Goal: Transaction & Acquisition: Book appointment/travel/reservation

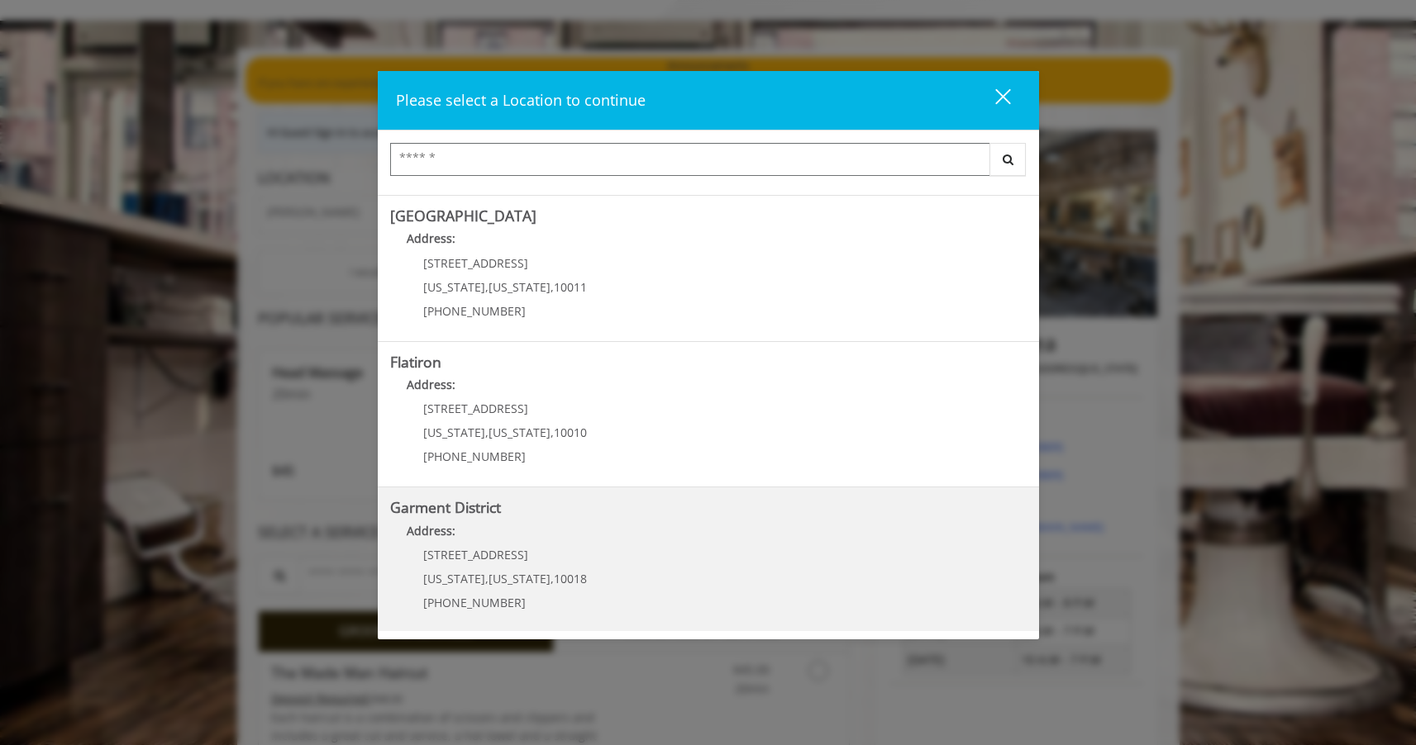
scroll to position [93, 0]
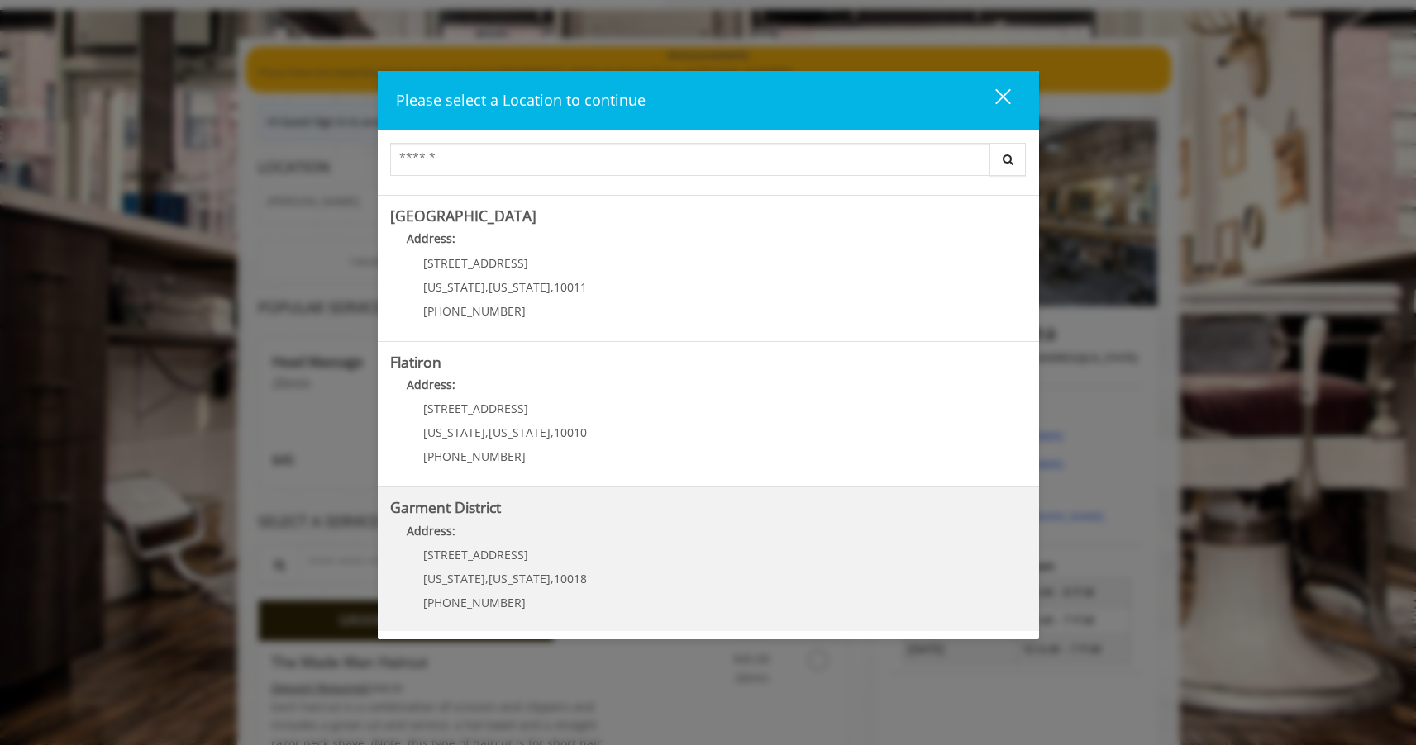
click at [674, 565] on District "Garment District Address: [STREET_ADDRESS][US_STATE][US_STATE] (212) 997-4247" at bounding box center [708, 560] width 636 height 121
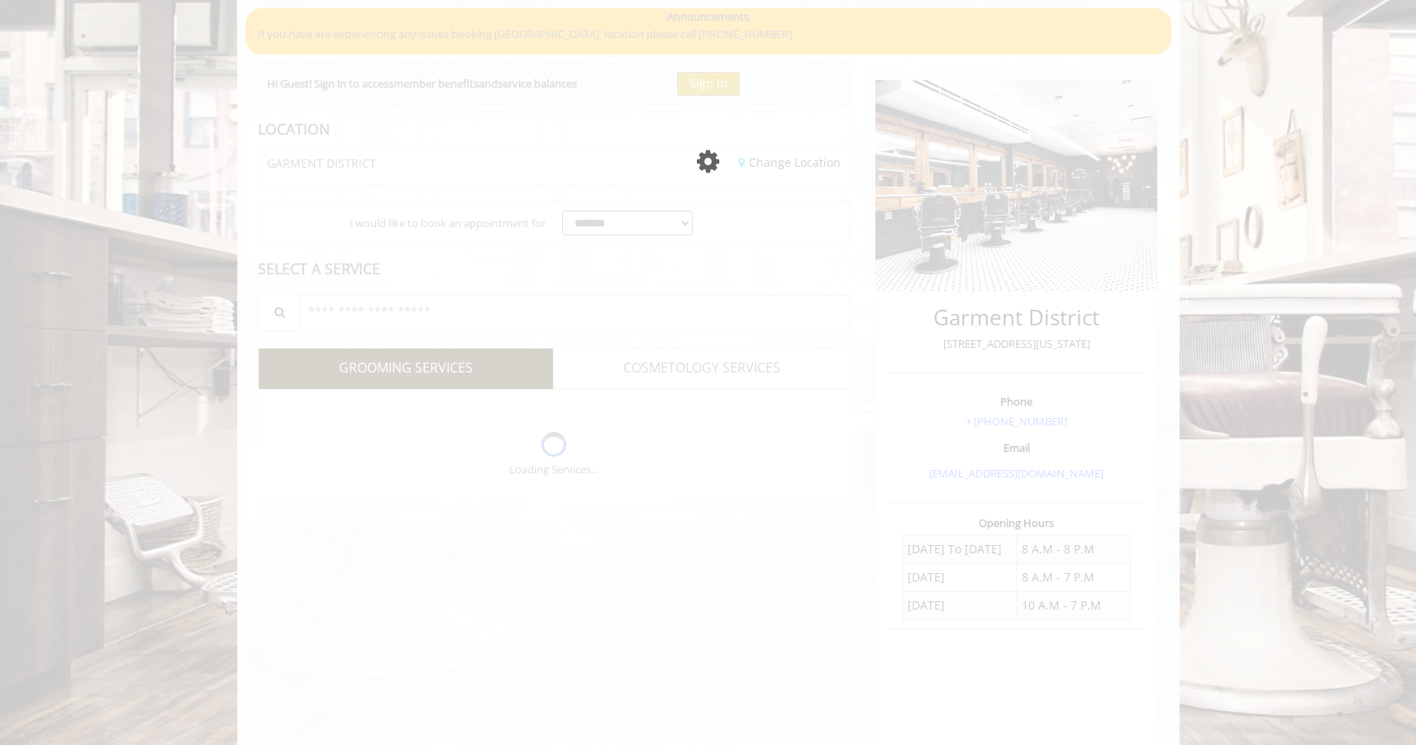
scroll to position [93, 0]
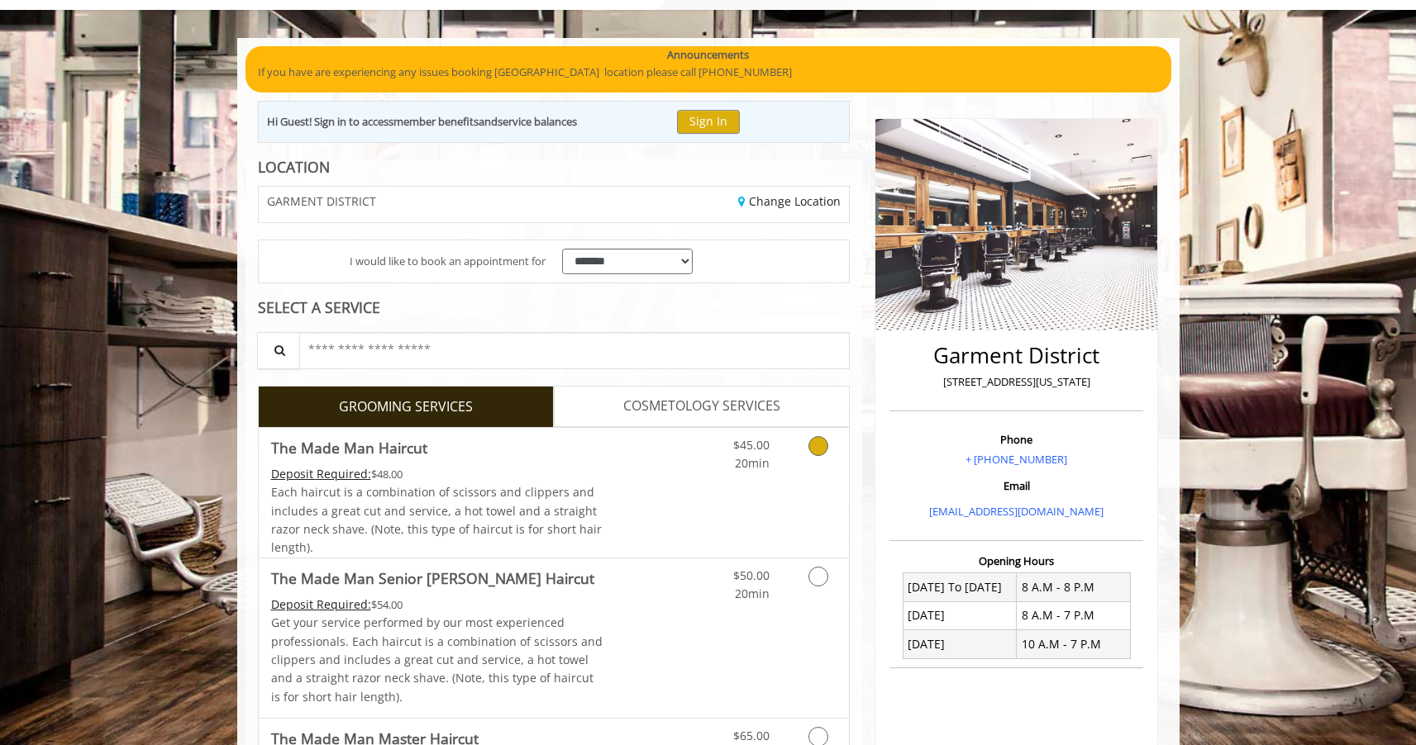
click at [817, 445] on icon "Grooming services" at bounding box center [818, 446] width 20 height 20
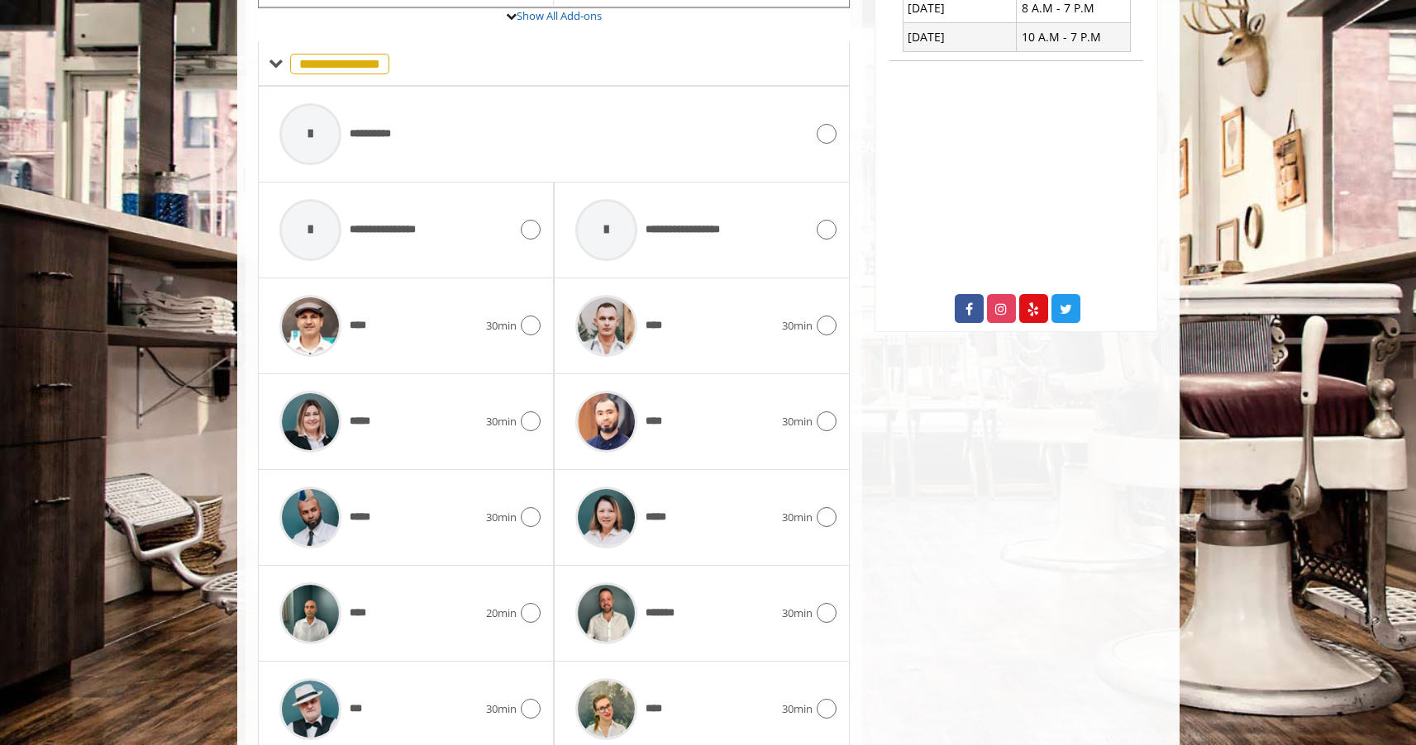
scroll to position [687, 0]
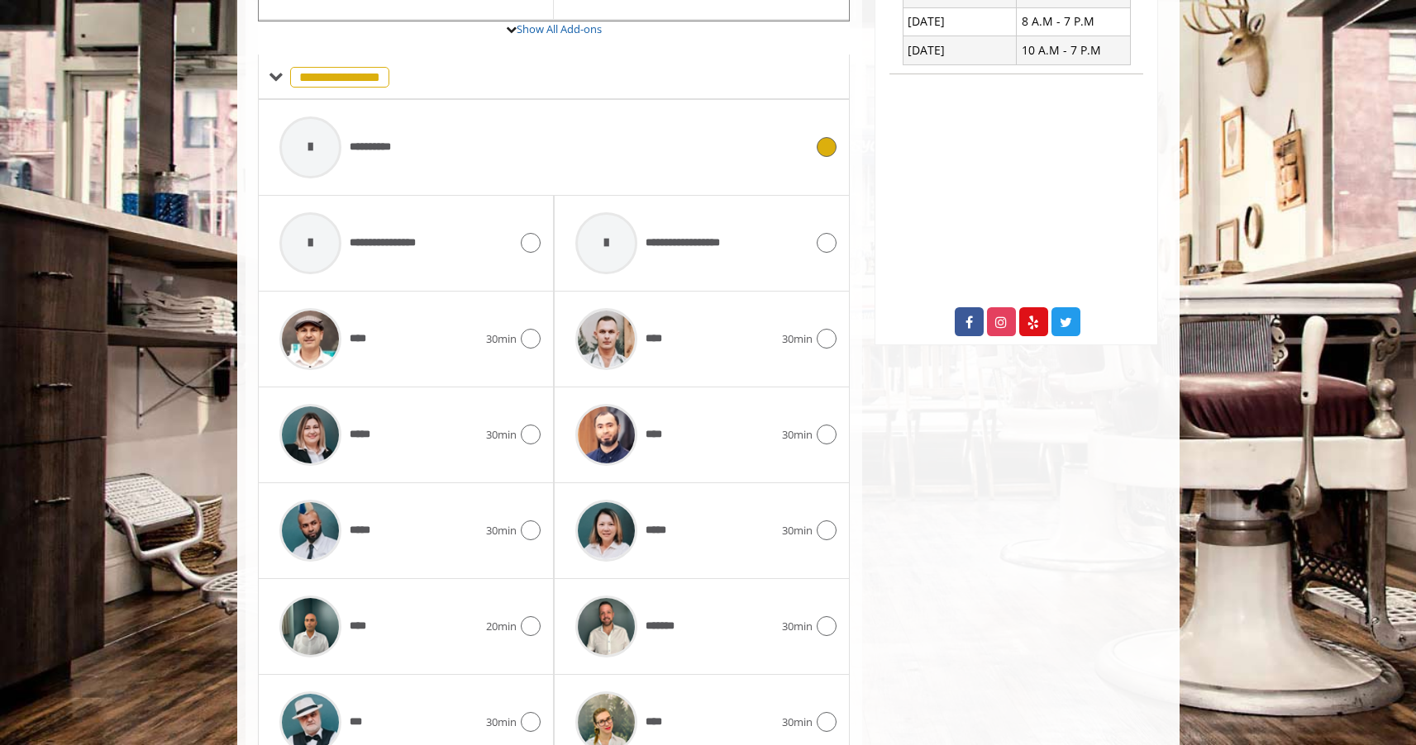
click at [822, 139] on icon at bounding box center [827, 147] width 20 height 20
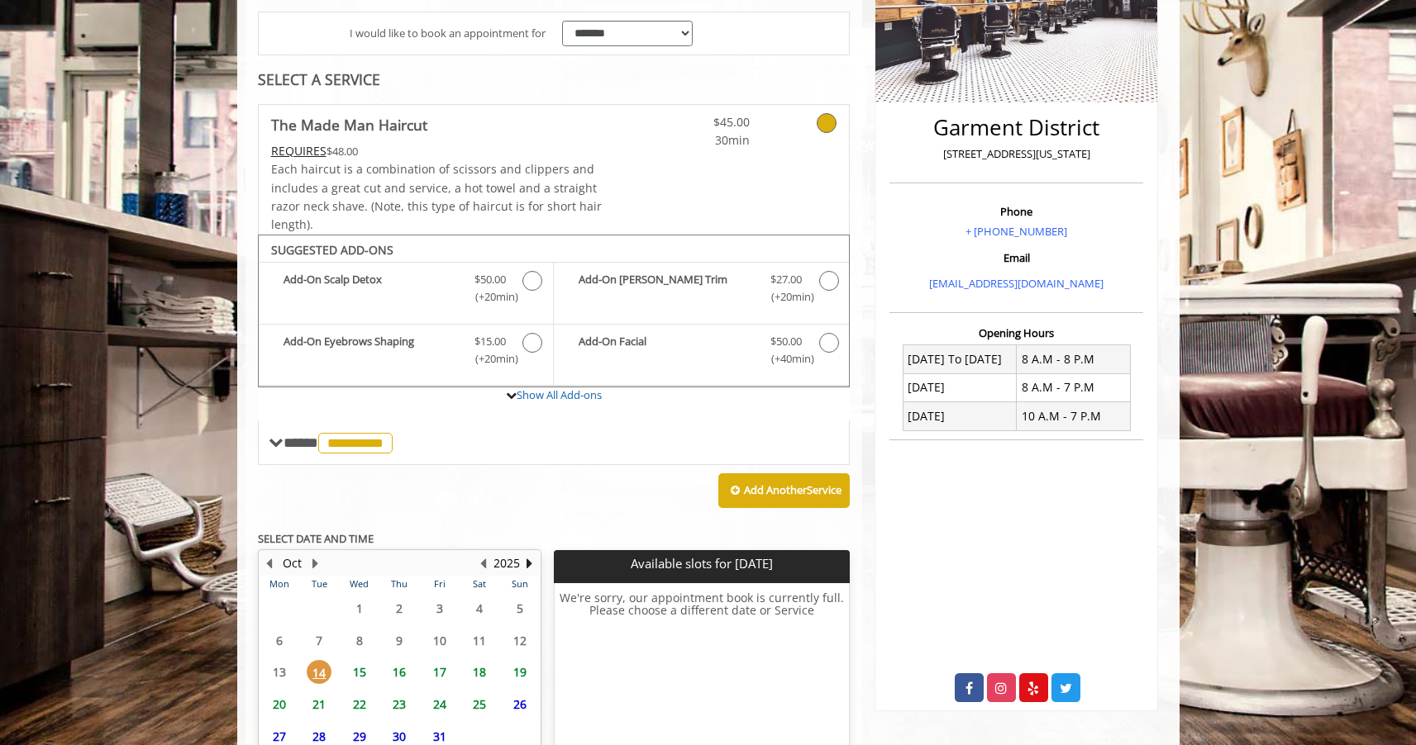
scroll to position [456, 0]
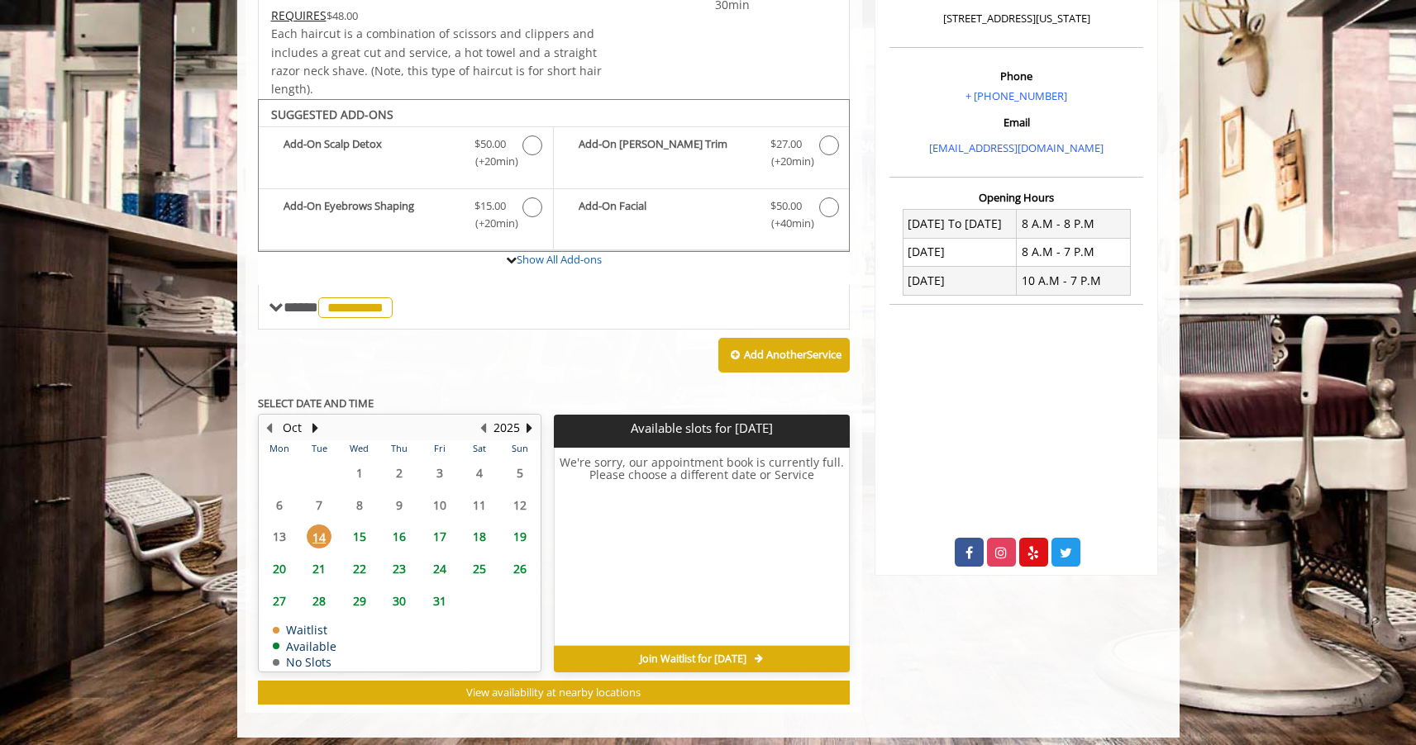
click at [355, 526] on span "15" at bounding box center [359, 537] width 25 height 24
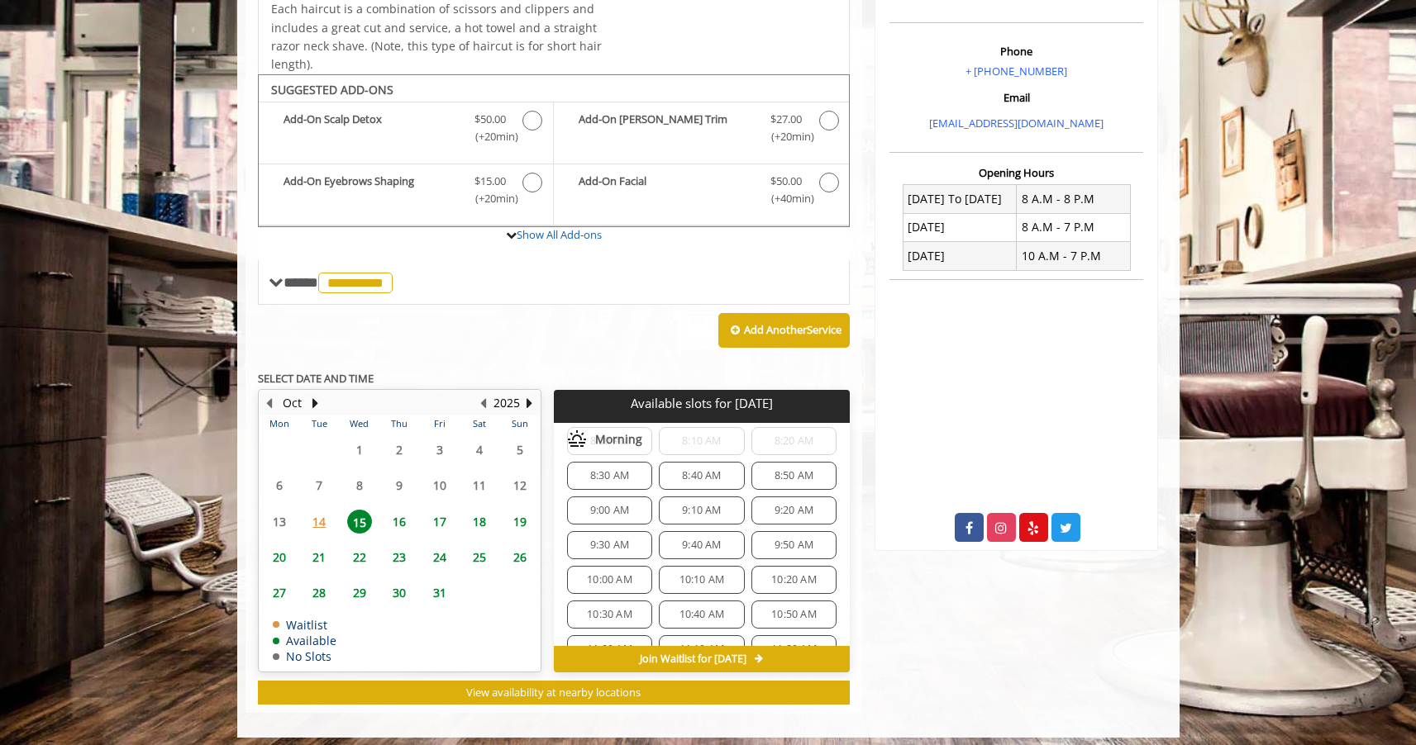
scroll to position [87, 0]
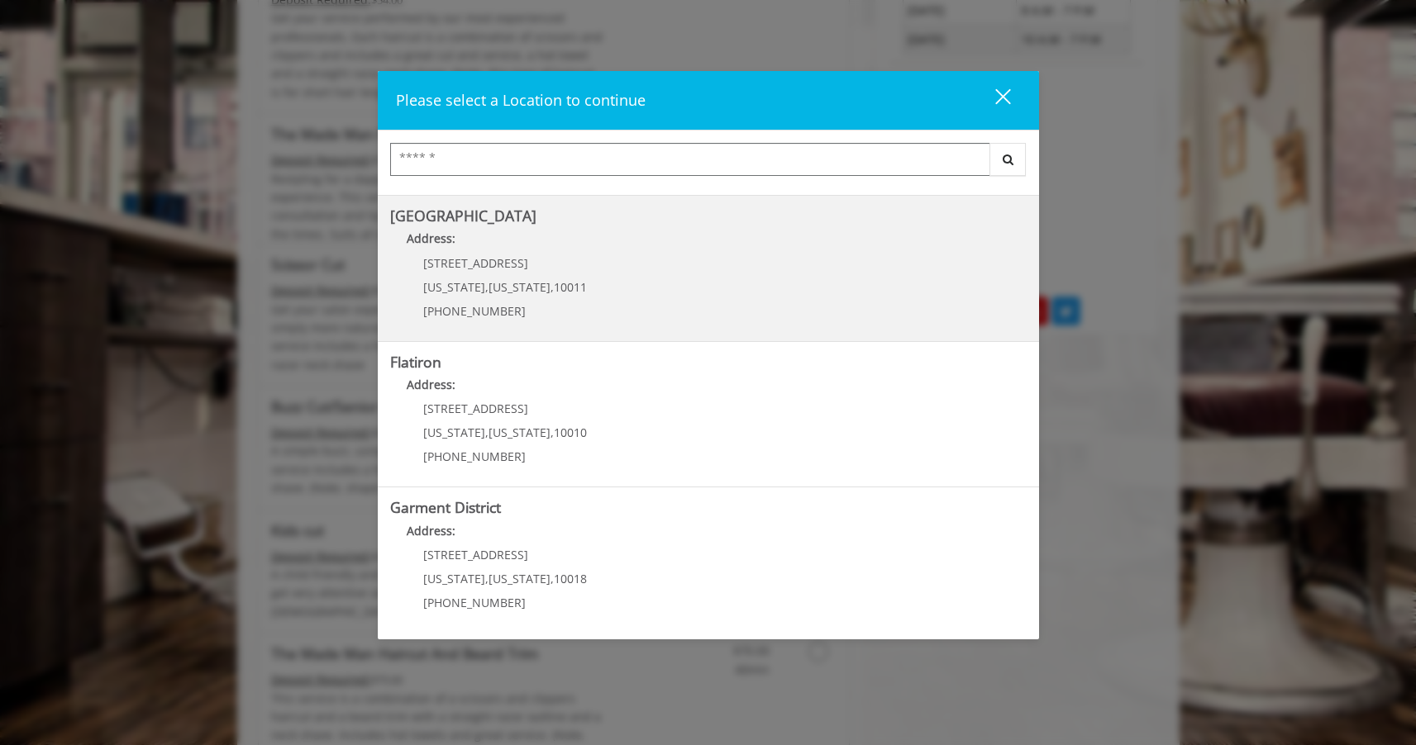
scroll to position [783, 0]
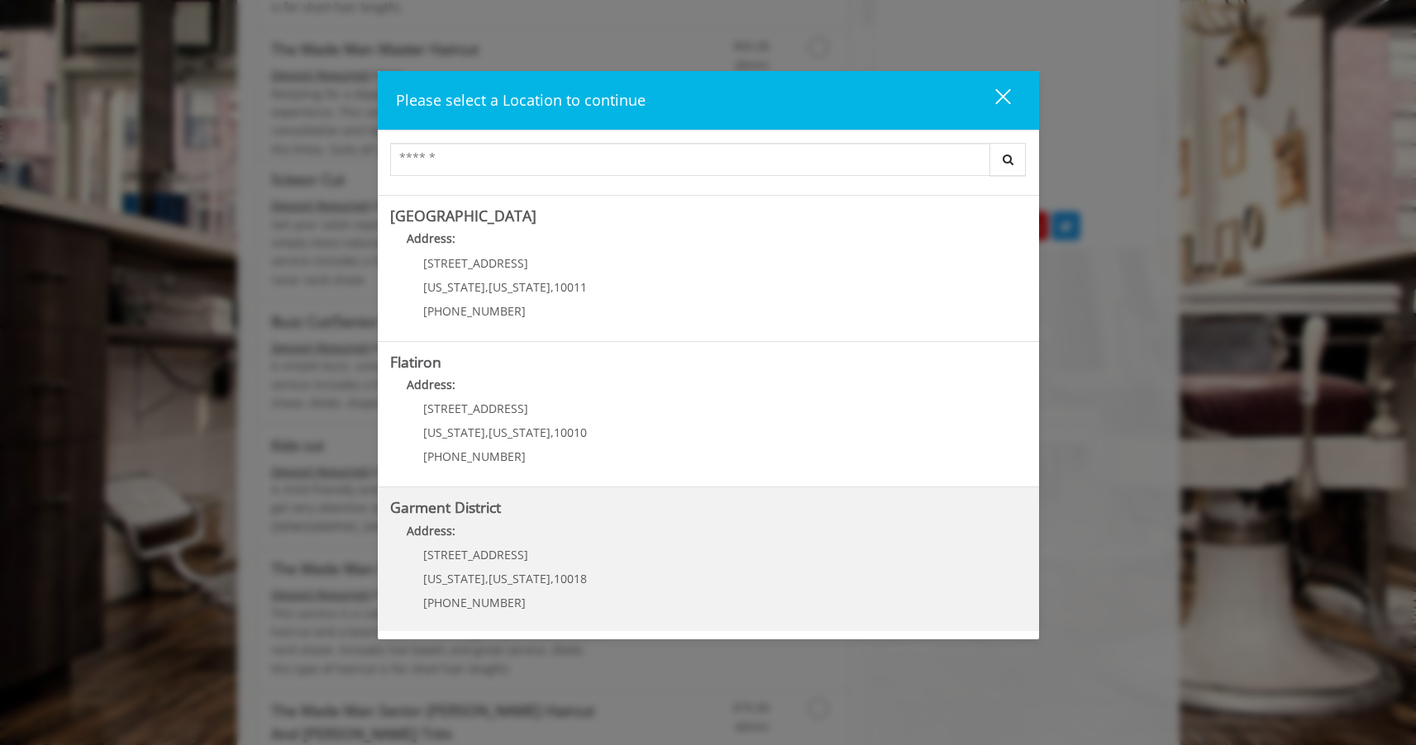
click at [731, 531] on District "Address:" at bounding box center [708, 535] width 636 height 26
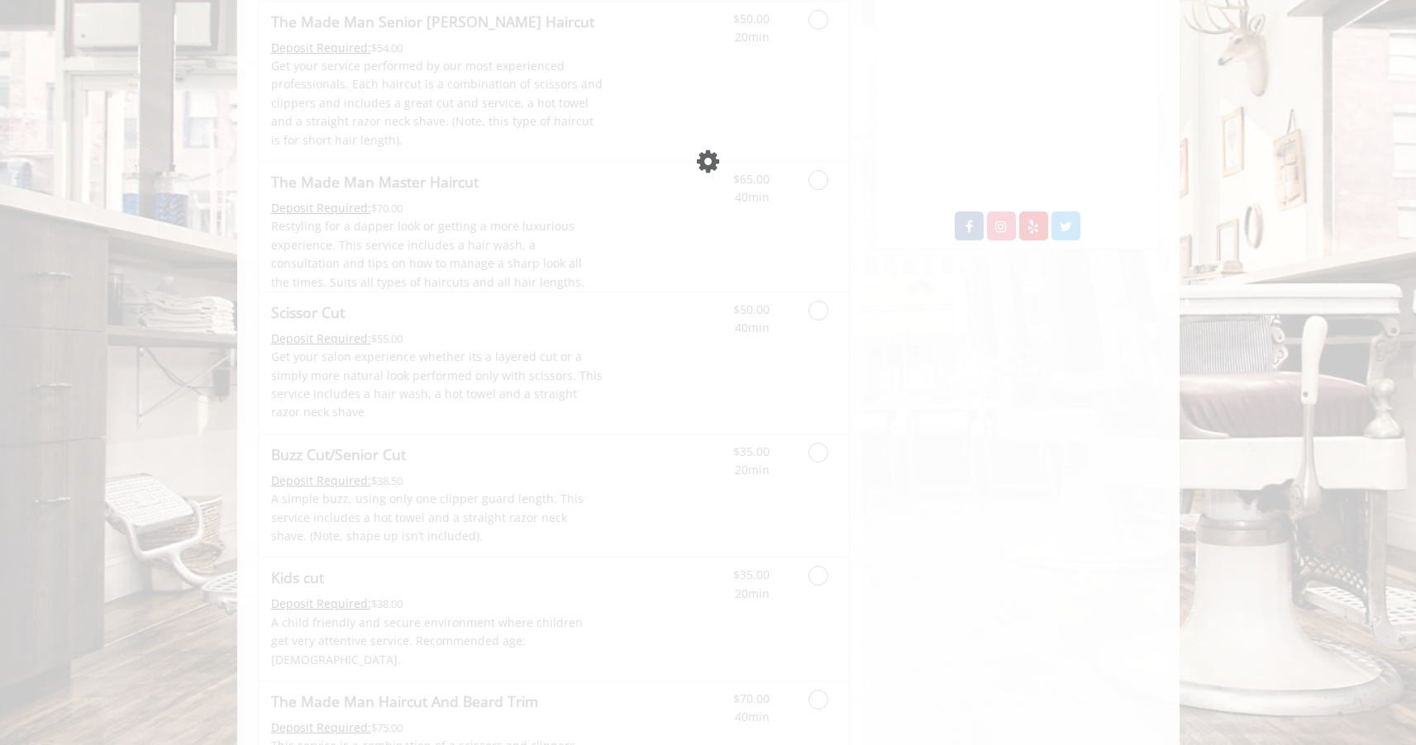
scroll to position [321, 0]
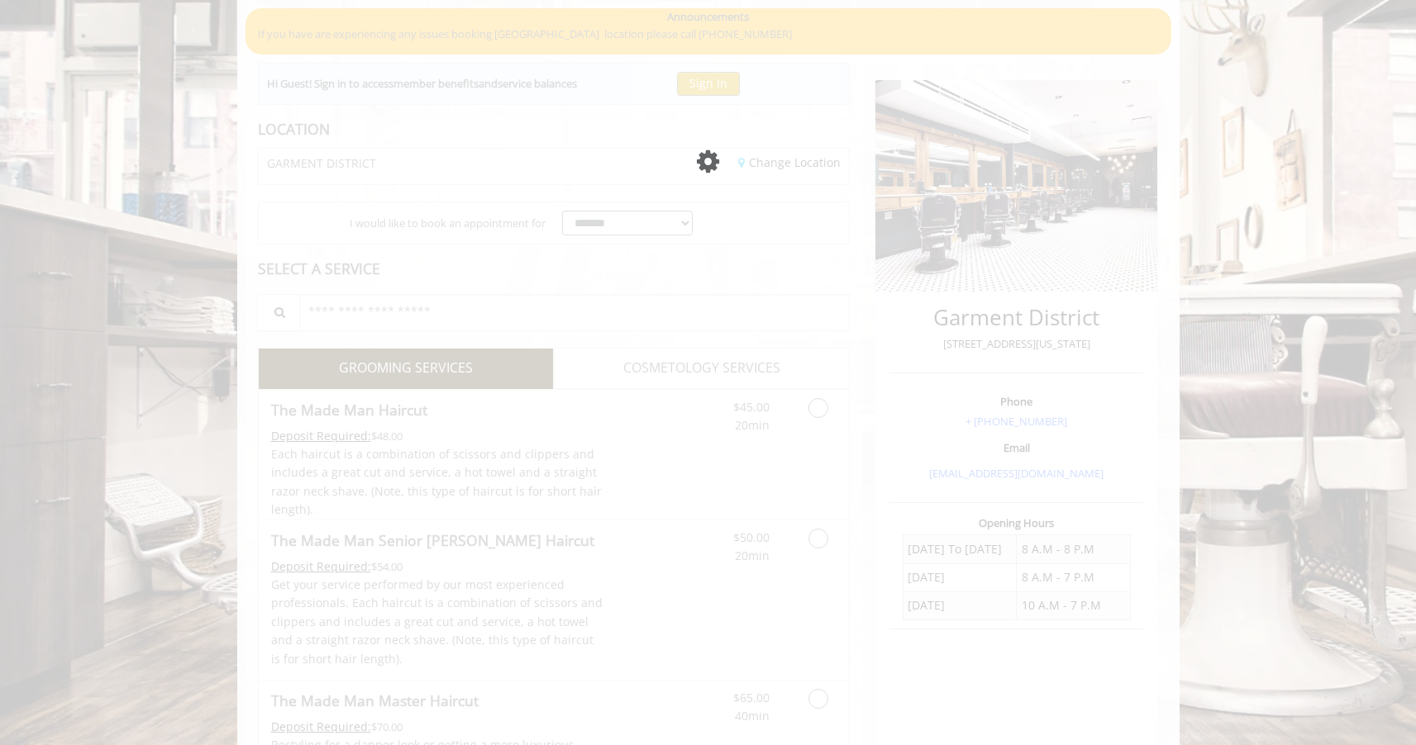
scroll to position [321, 0]
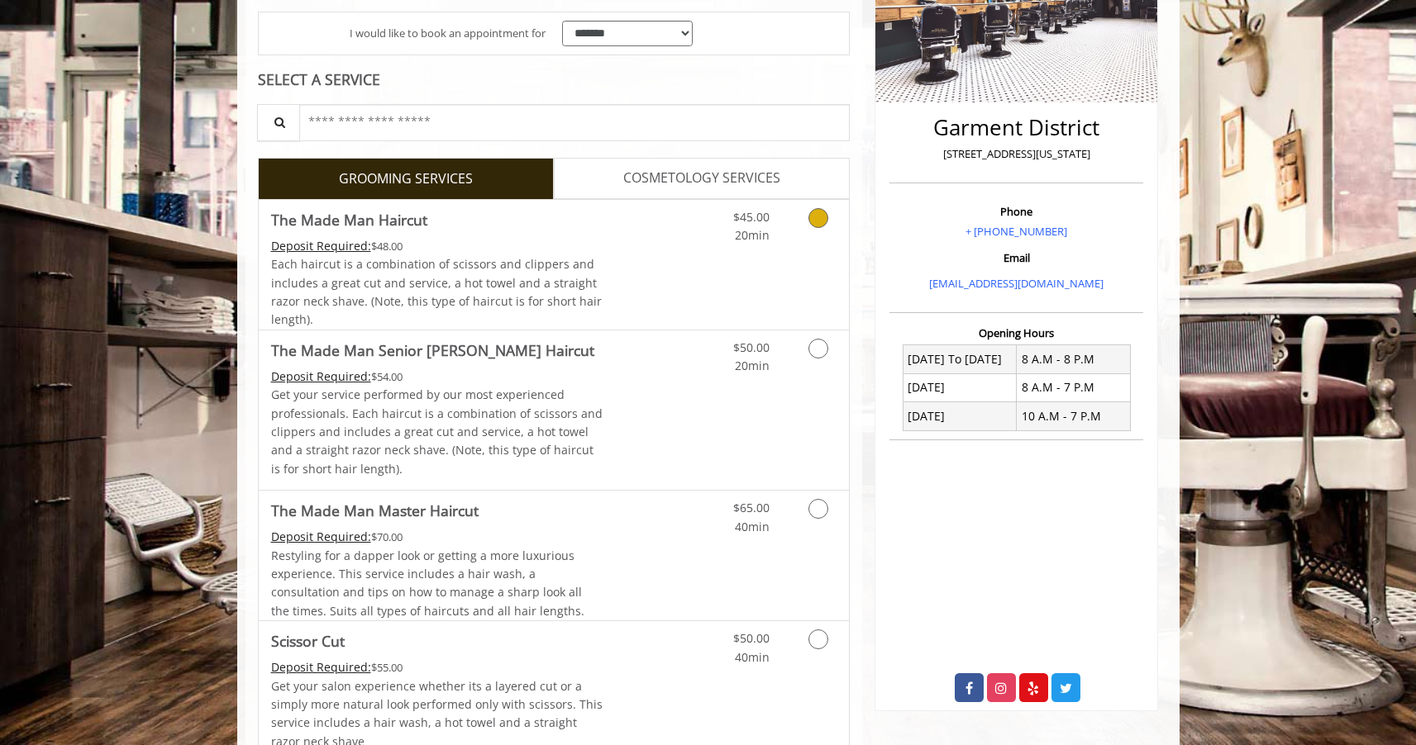
click at [815, 216] on icon "Grooming services" at bounding box center [818, 218] width 20 height 20
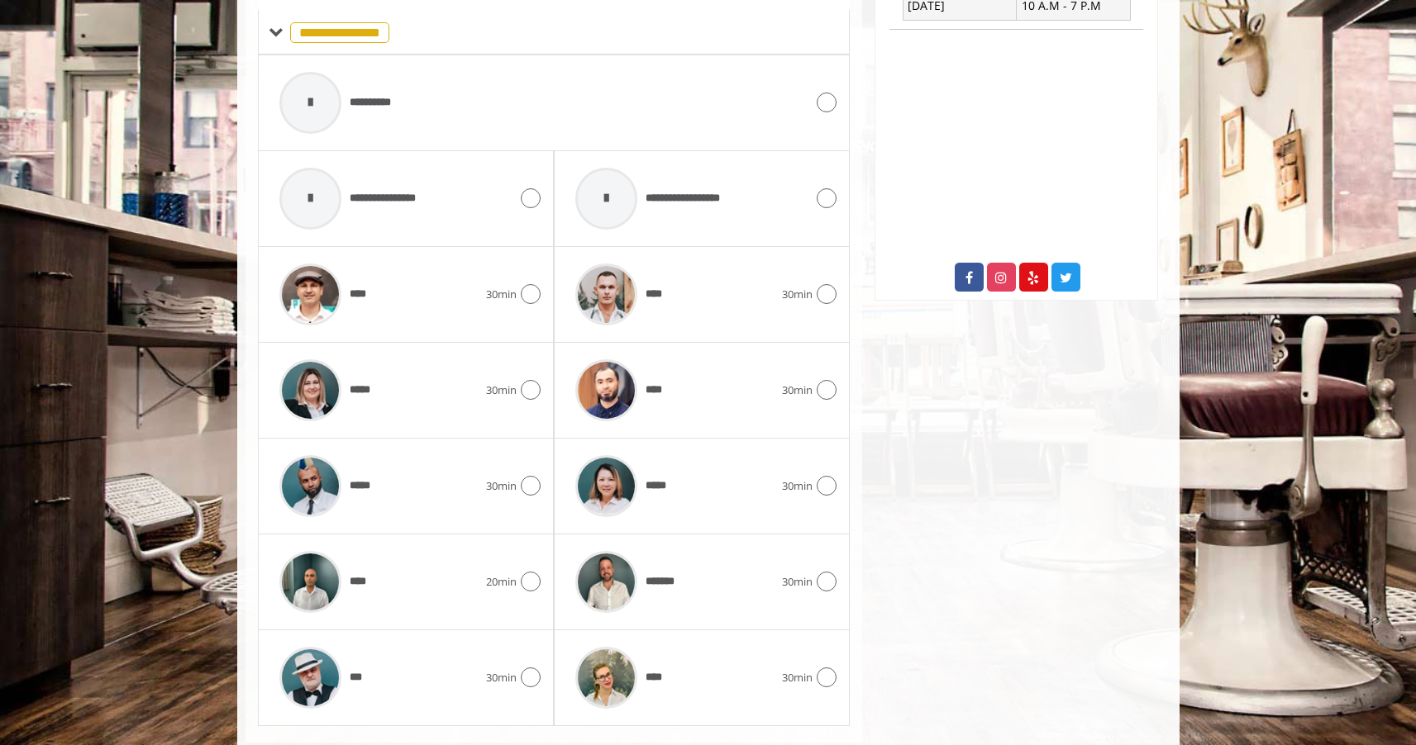
scroll to position [763, 0]
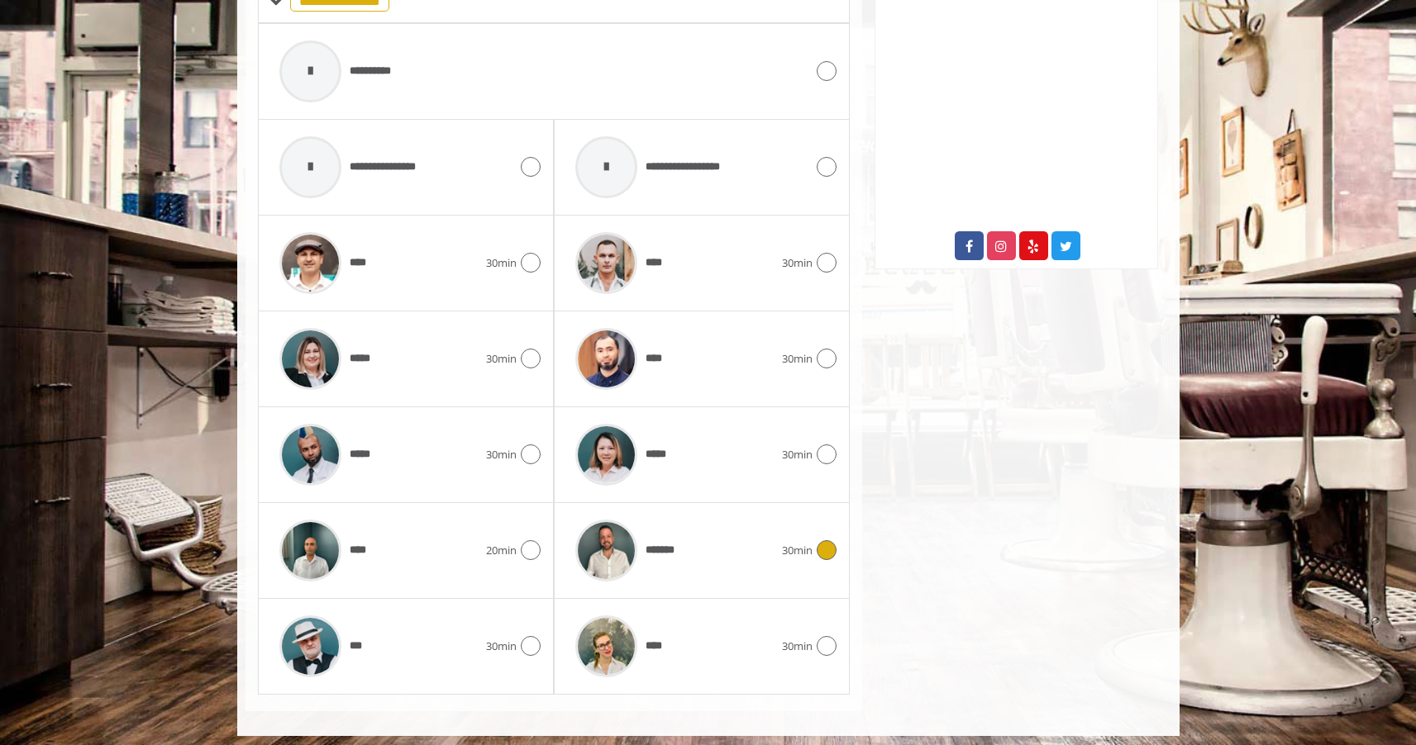
click at [829, 540] on icon at bounding box center [827, 550] width 20 height 20
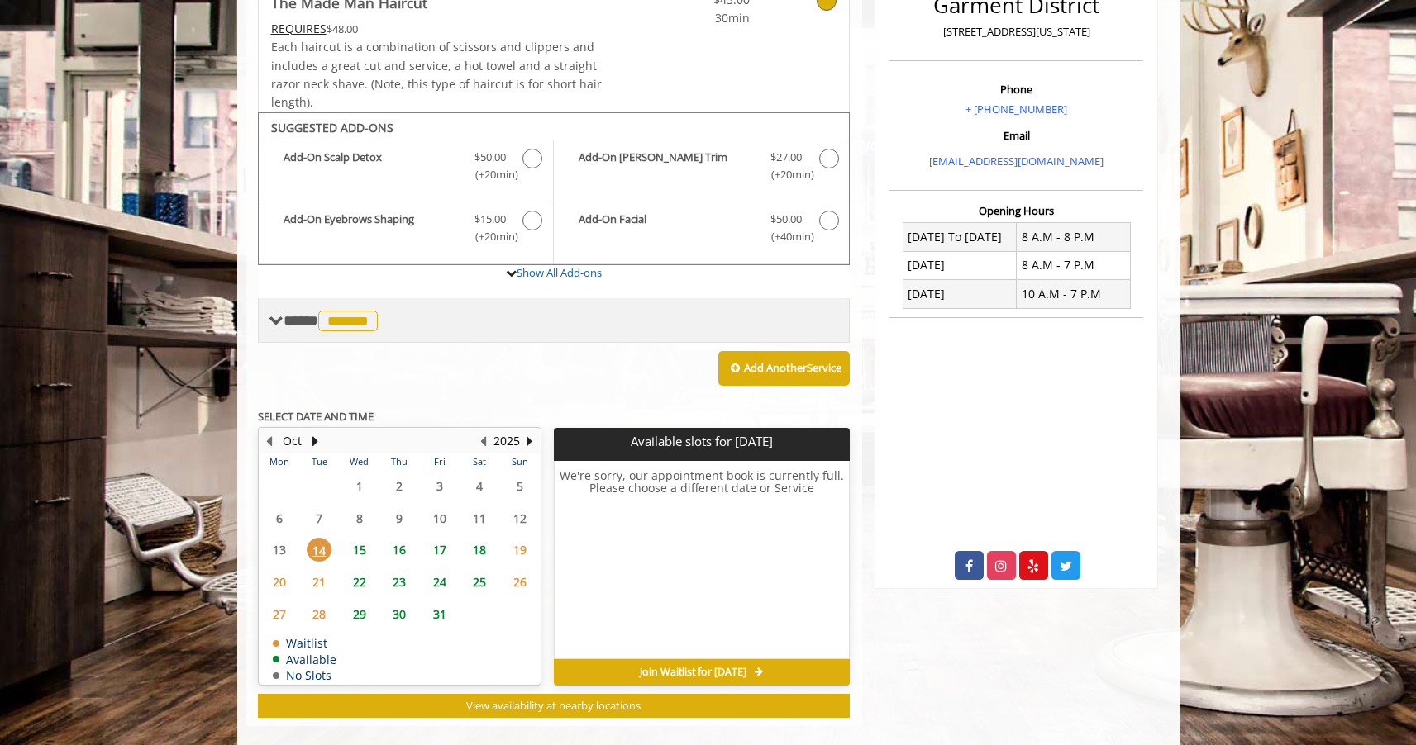
scroll to position [456, 0]
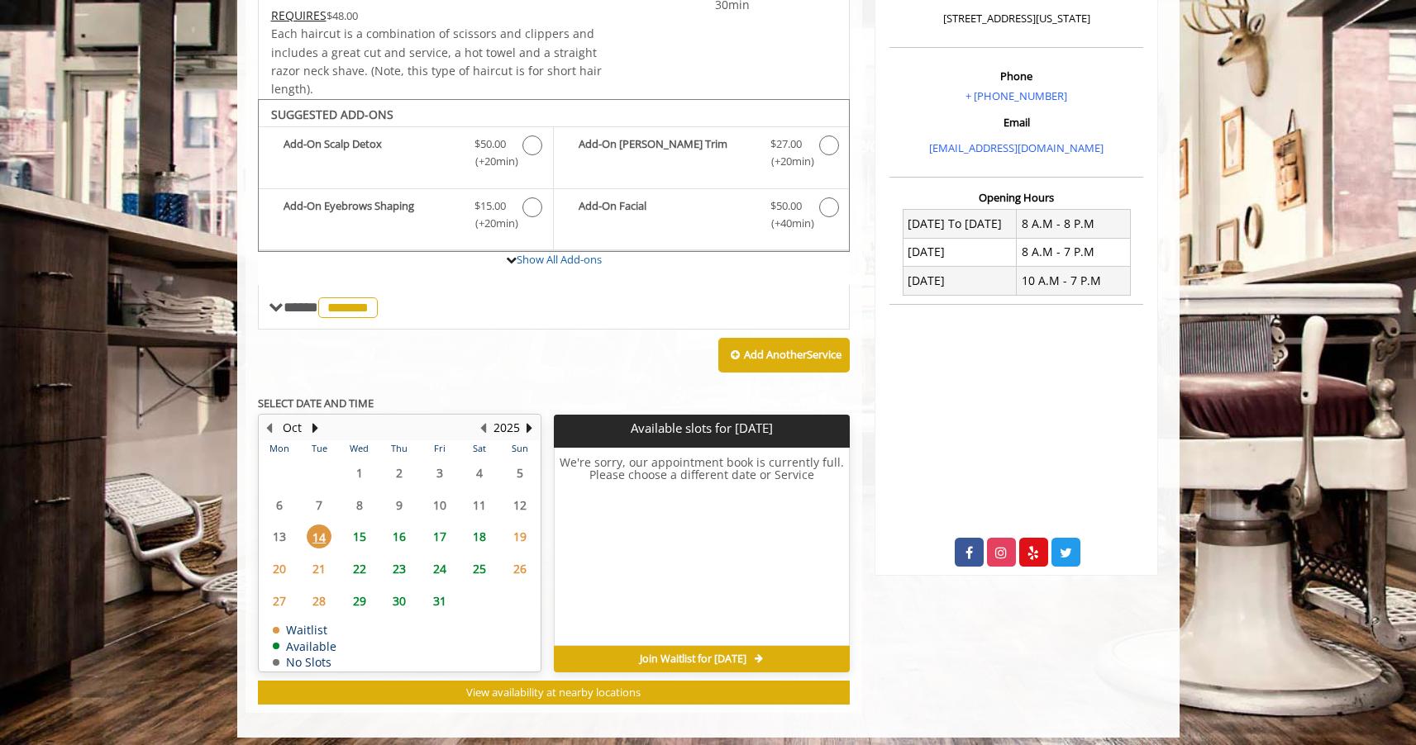
click at [354, 531] on span "15" at bounding box center [359, 537] width 25 height 24
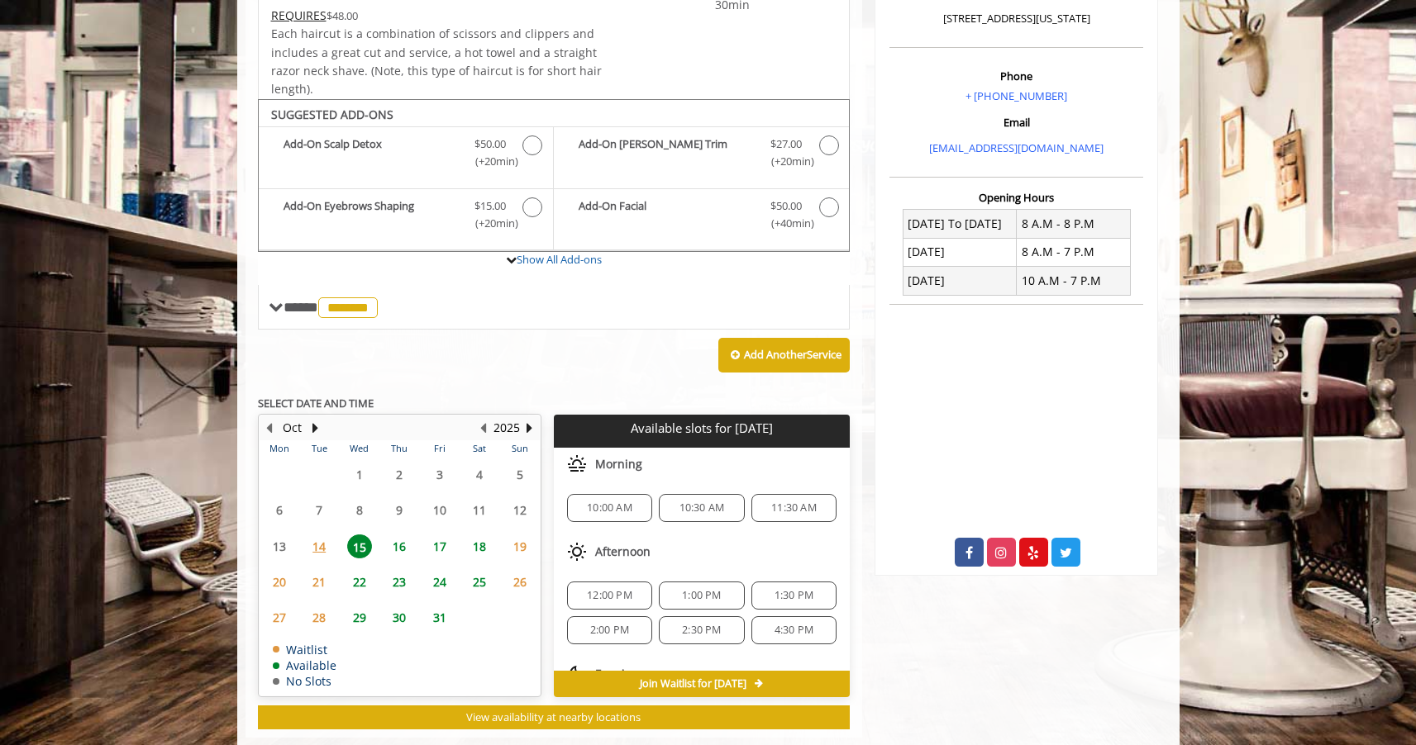
scroll to position [481, 0]
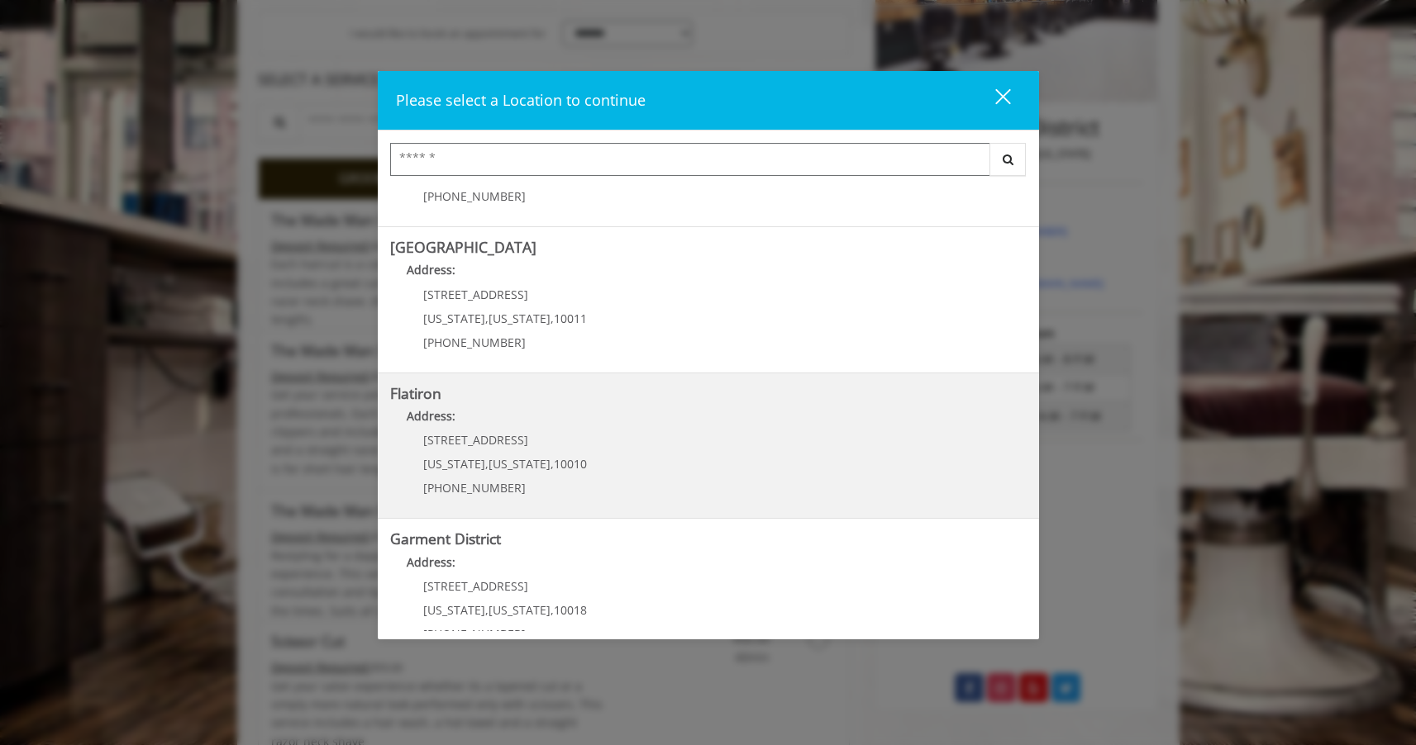
scroll to position [280, 0]
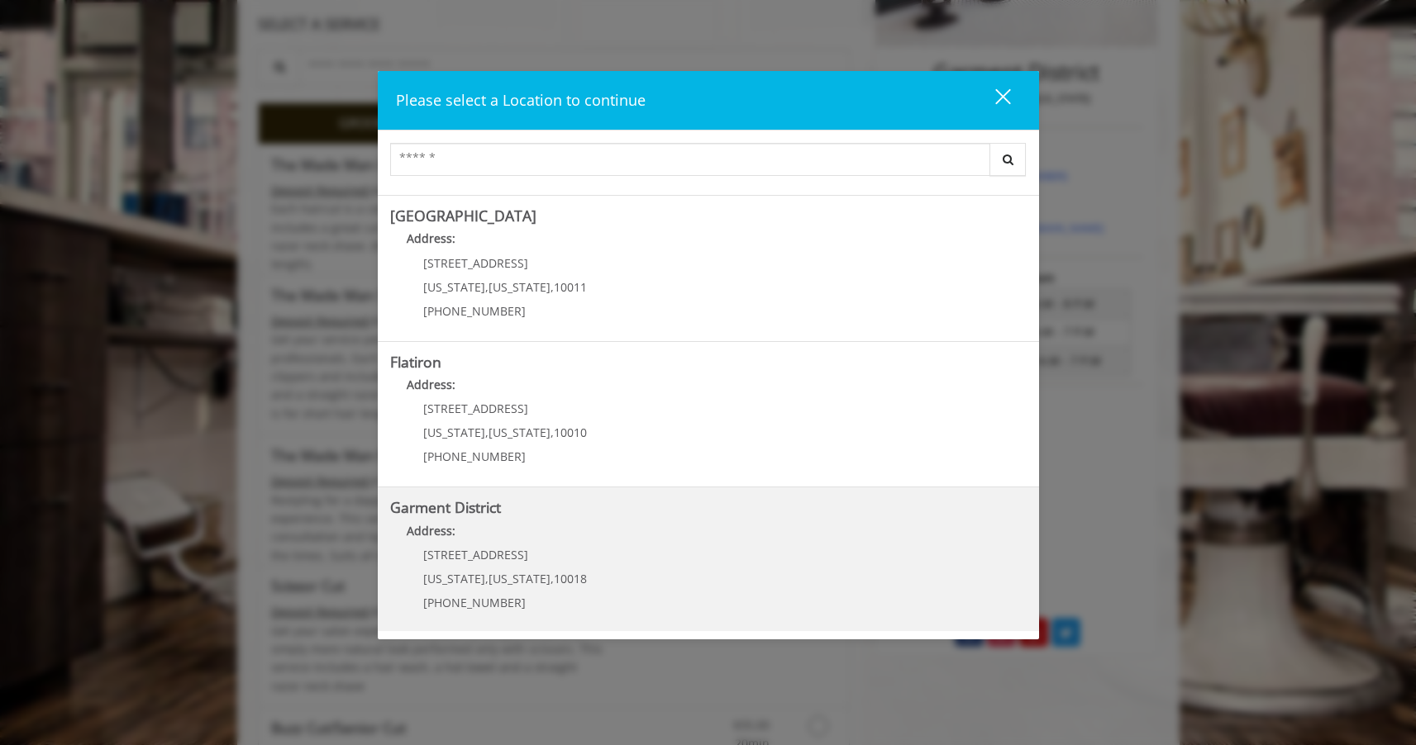
click at [722, 502] on h5 "Garment District" at bounding box center [708, 508] width 636 height 16
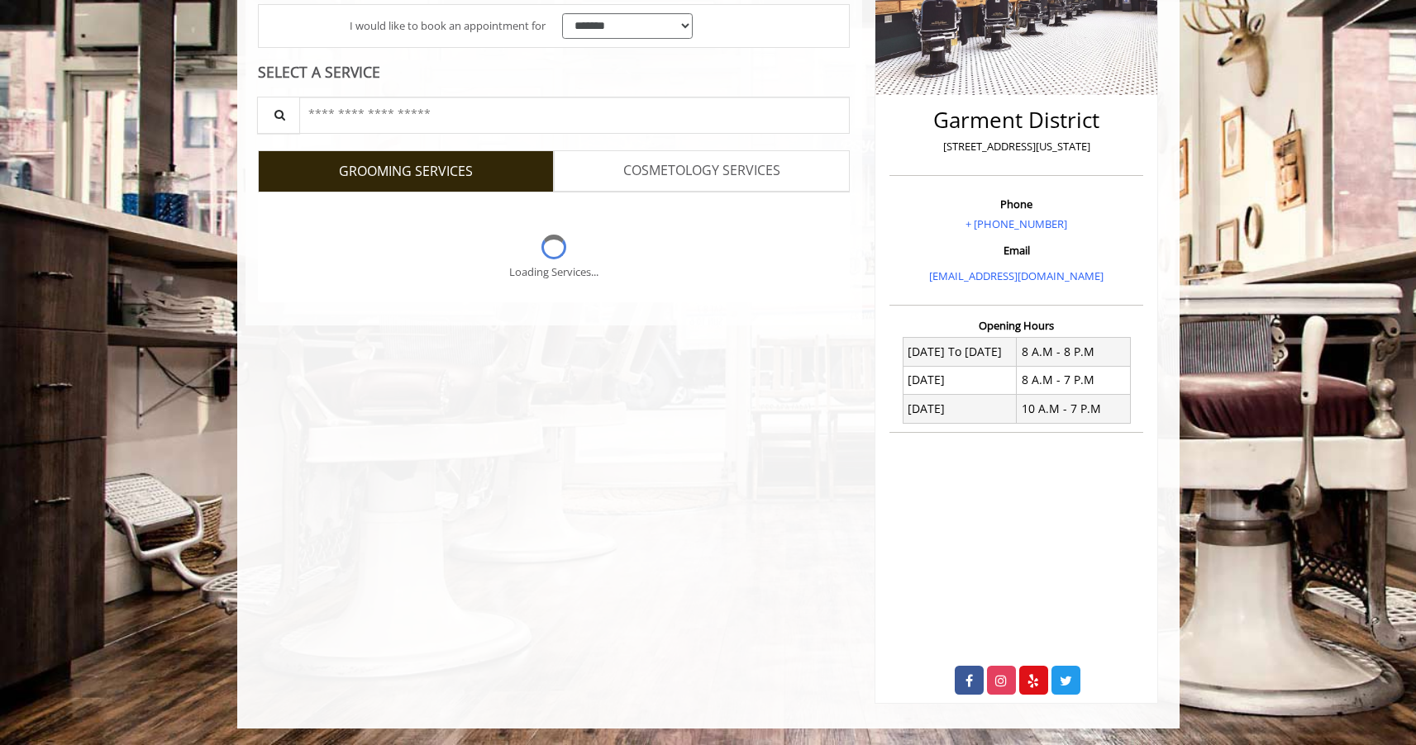
scroll to position [321, 0]
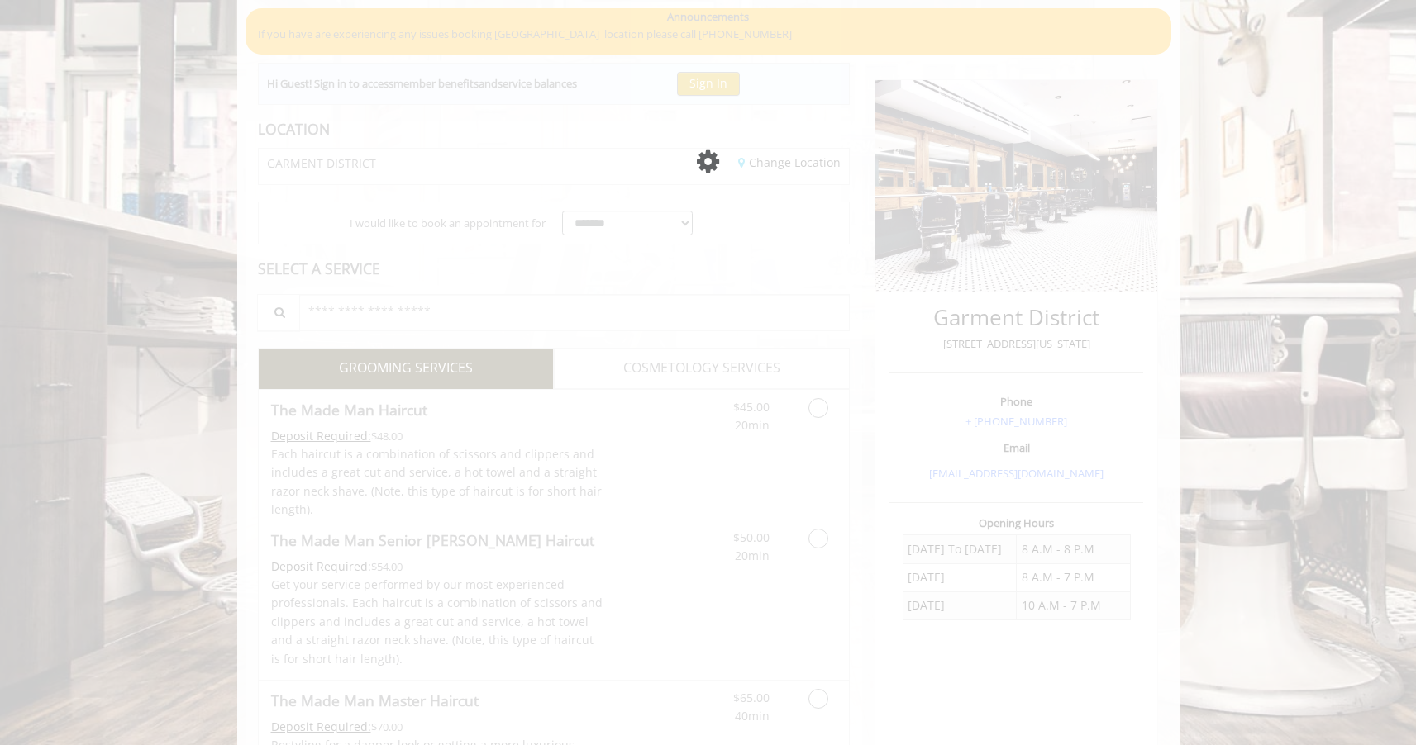
scroll to position [321, 0]
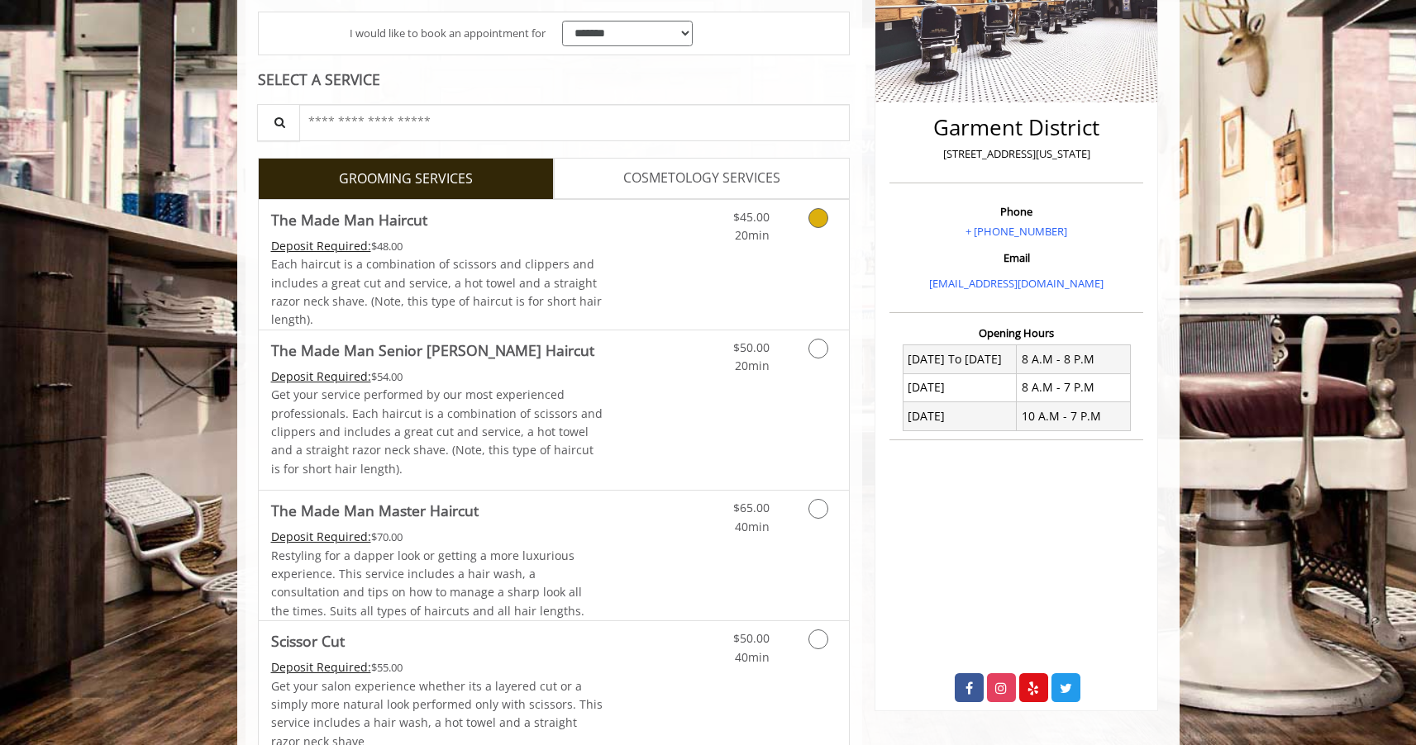
click at [821, 218] on icon "Grooming services" at bounding box center [818, 218] width 20 height 20
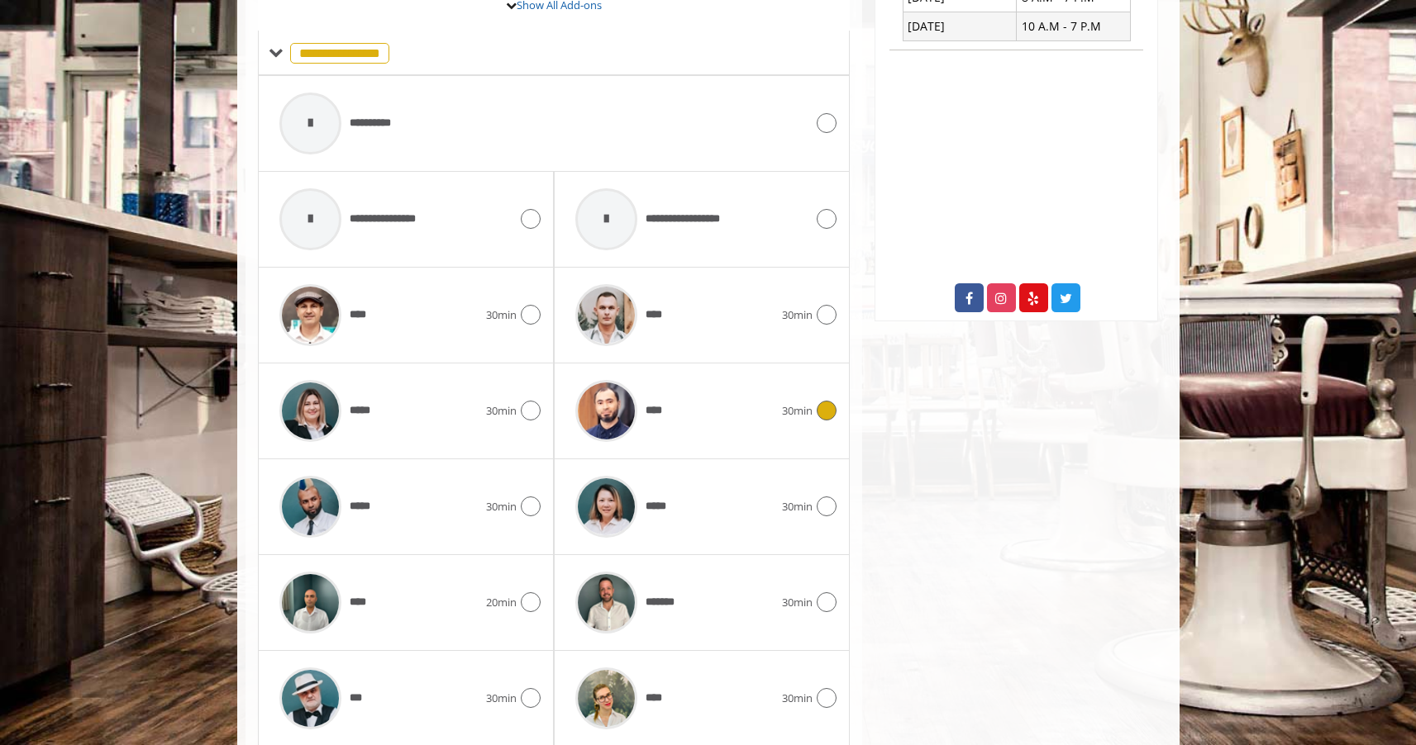
scroll to position [763, 0]
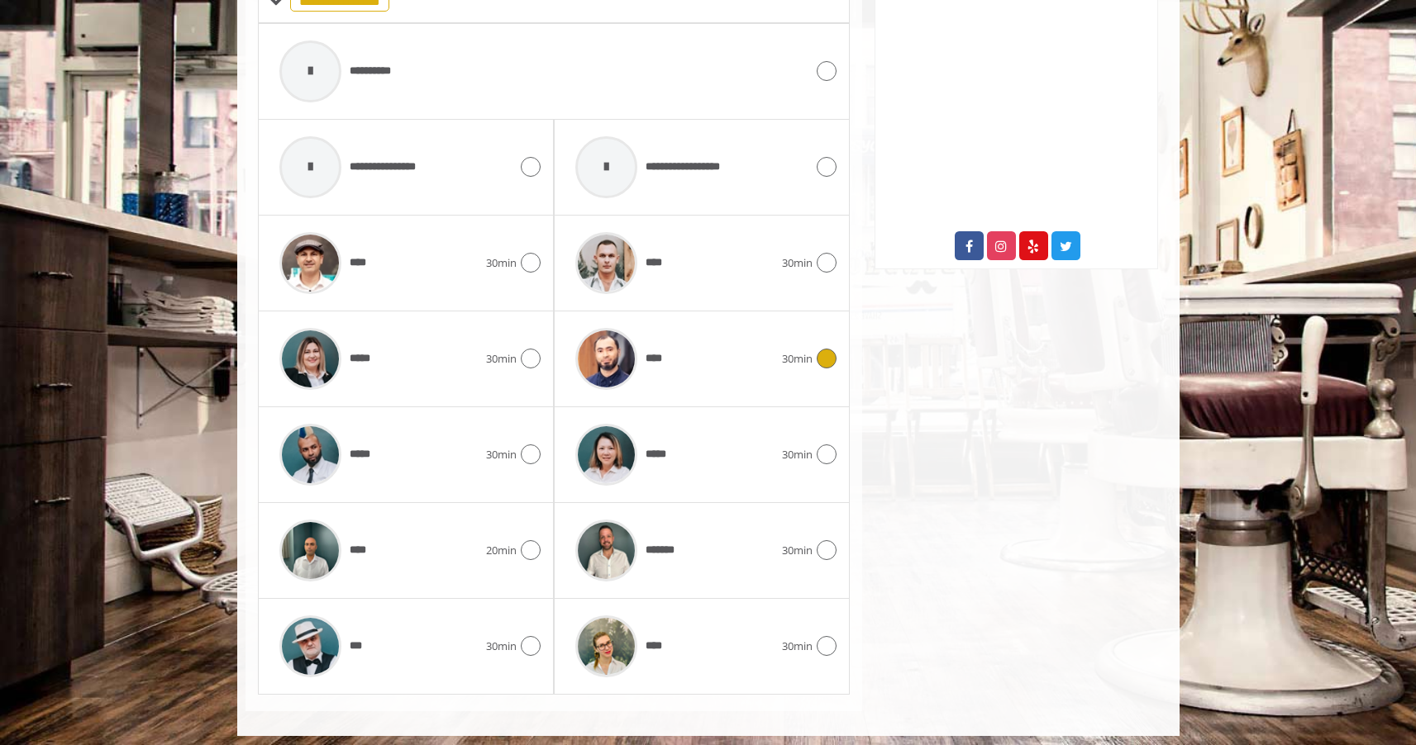
click at [817, 349] on div at bounding box center [824, 359] width 24 height 20
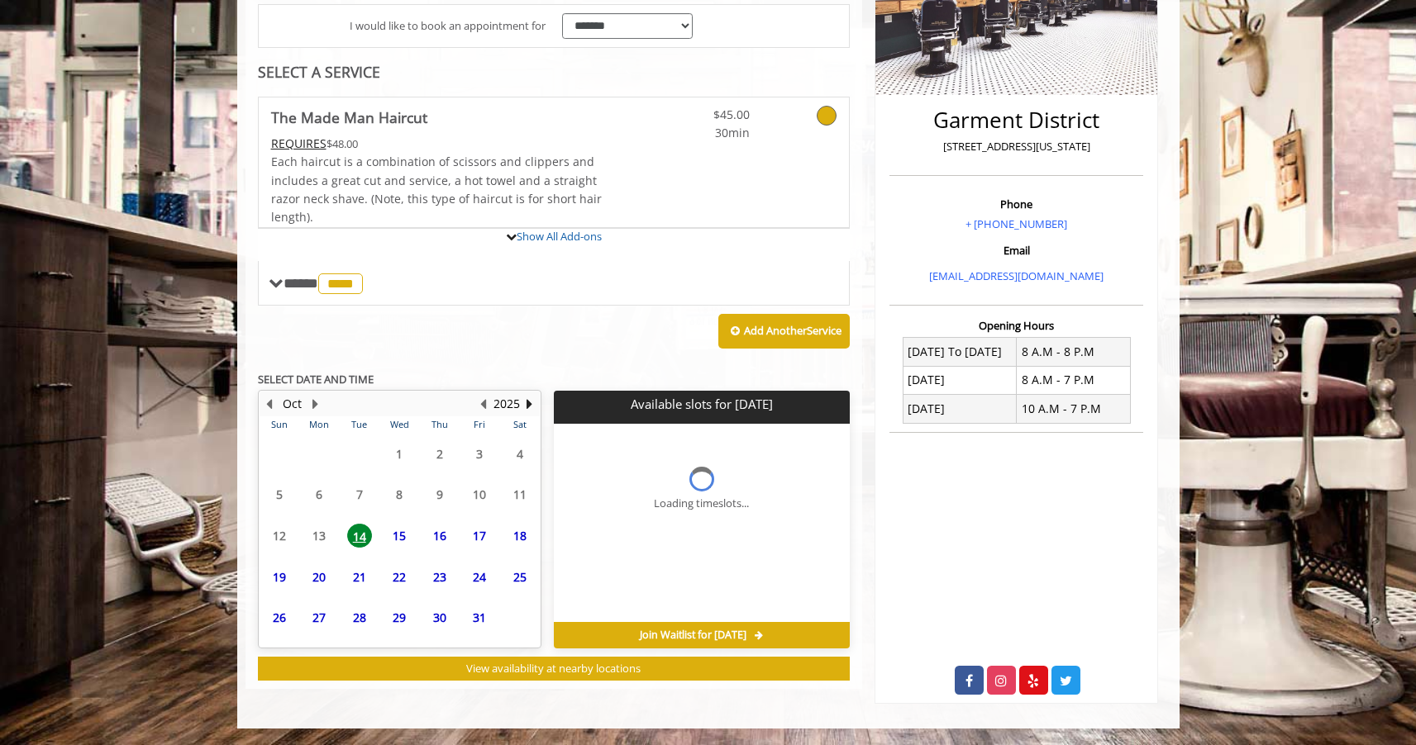
scroll to position [321, 0]
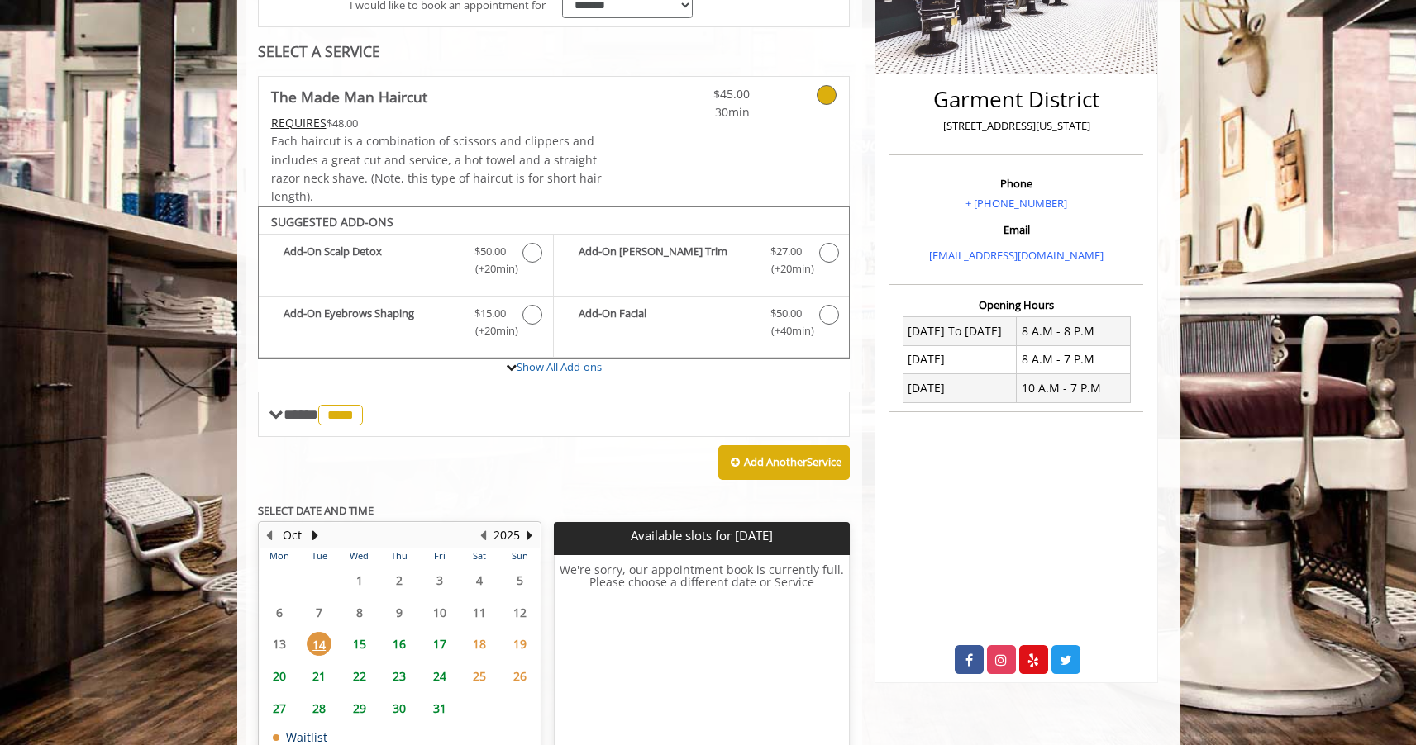
click at [358, 668] on tbody "29 30 1 2 3 4 5 6 7 8 9 10 11 12 13 14 15 16 17 18 19 20 21 22 23 24 25 26 27 2…" at bounding box center [400, 671] width 280 height 214
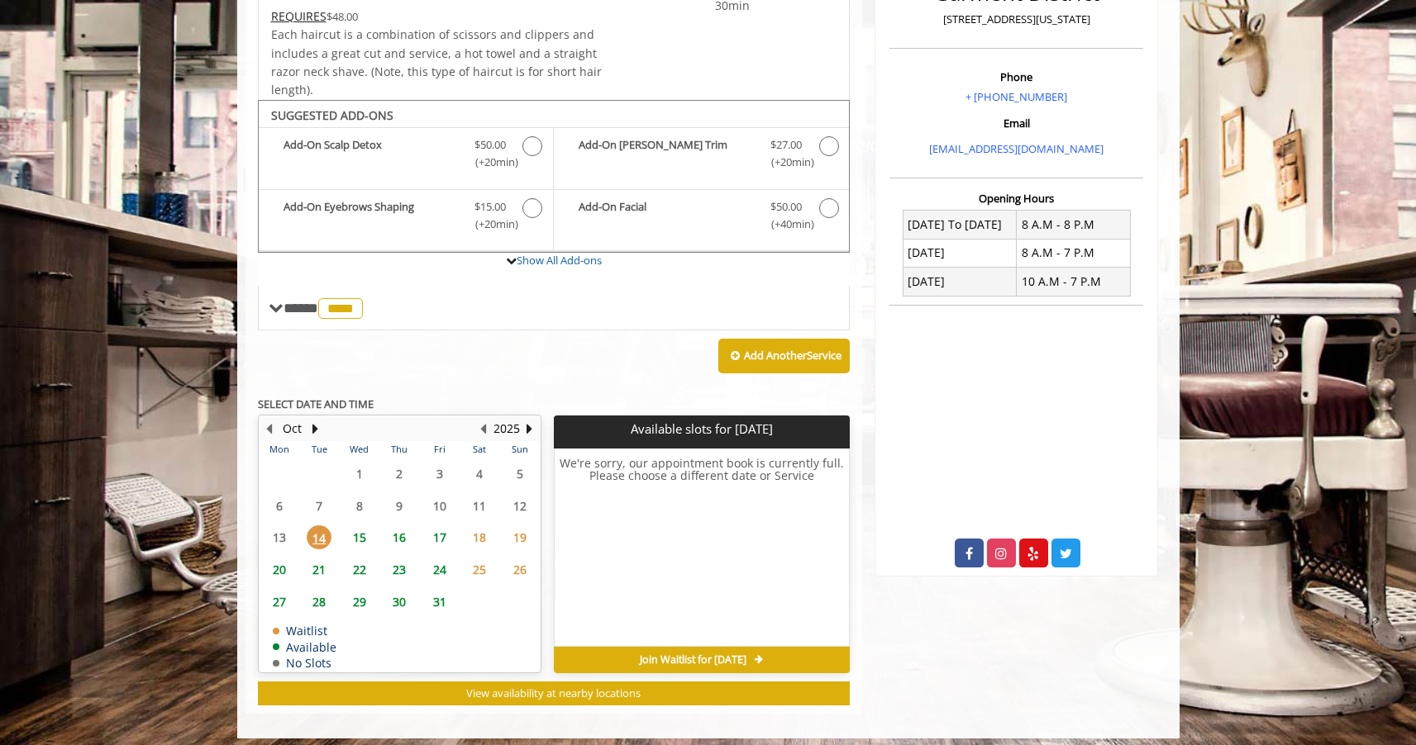
scroll to position [456, 0]
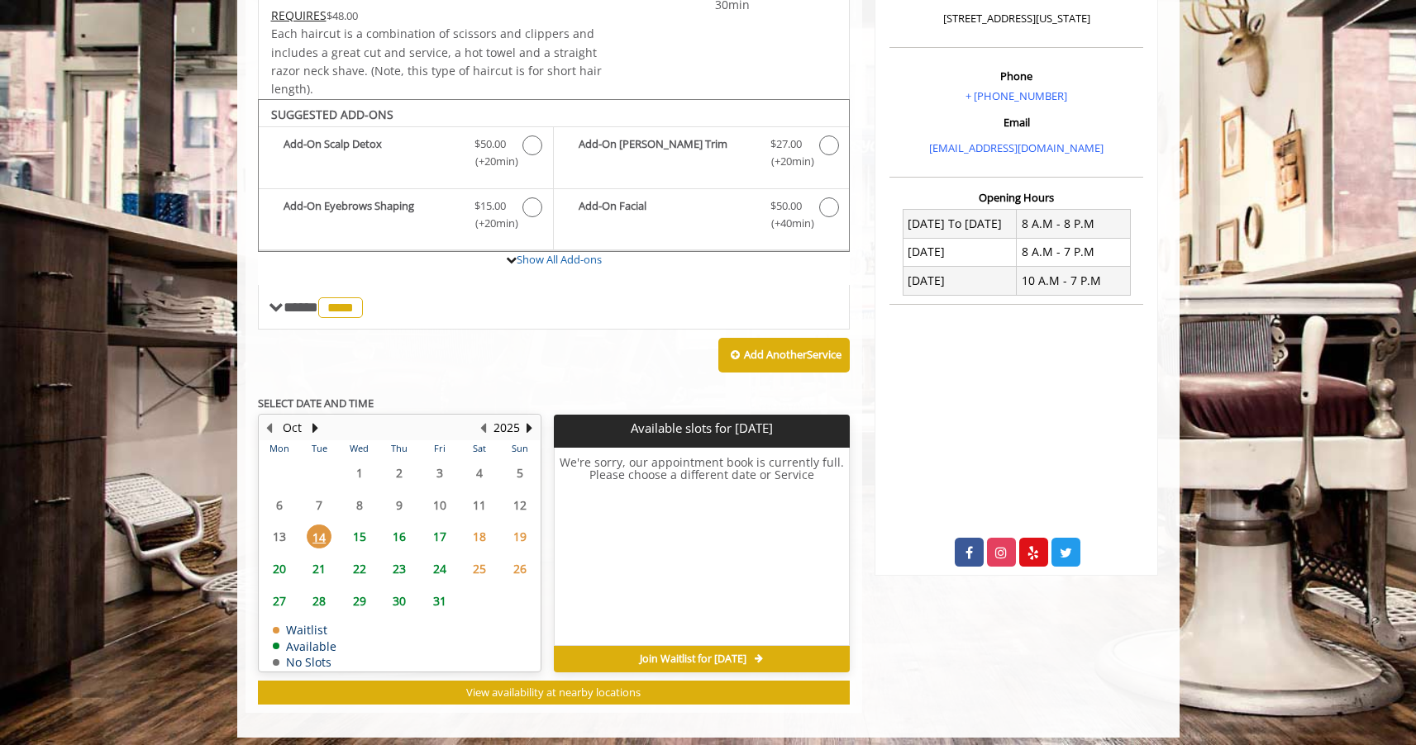
click at [356, 529] on span "15" at bounding box center [359, 537] width 25 height 24
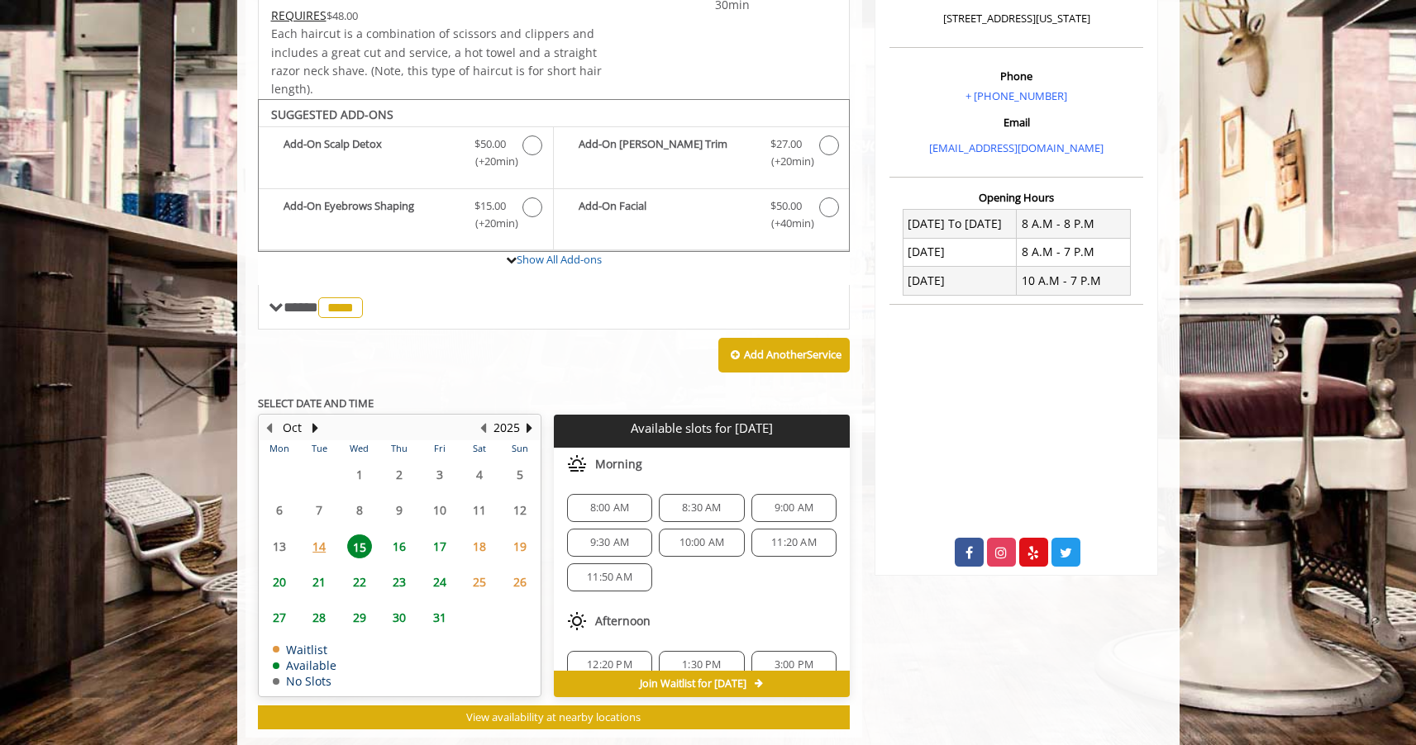
scroll to position [481, 0]
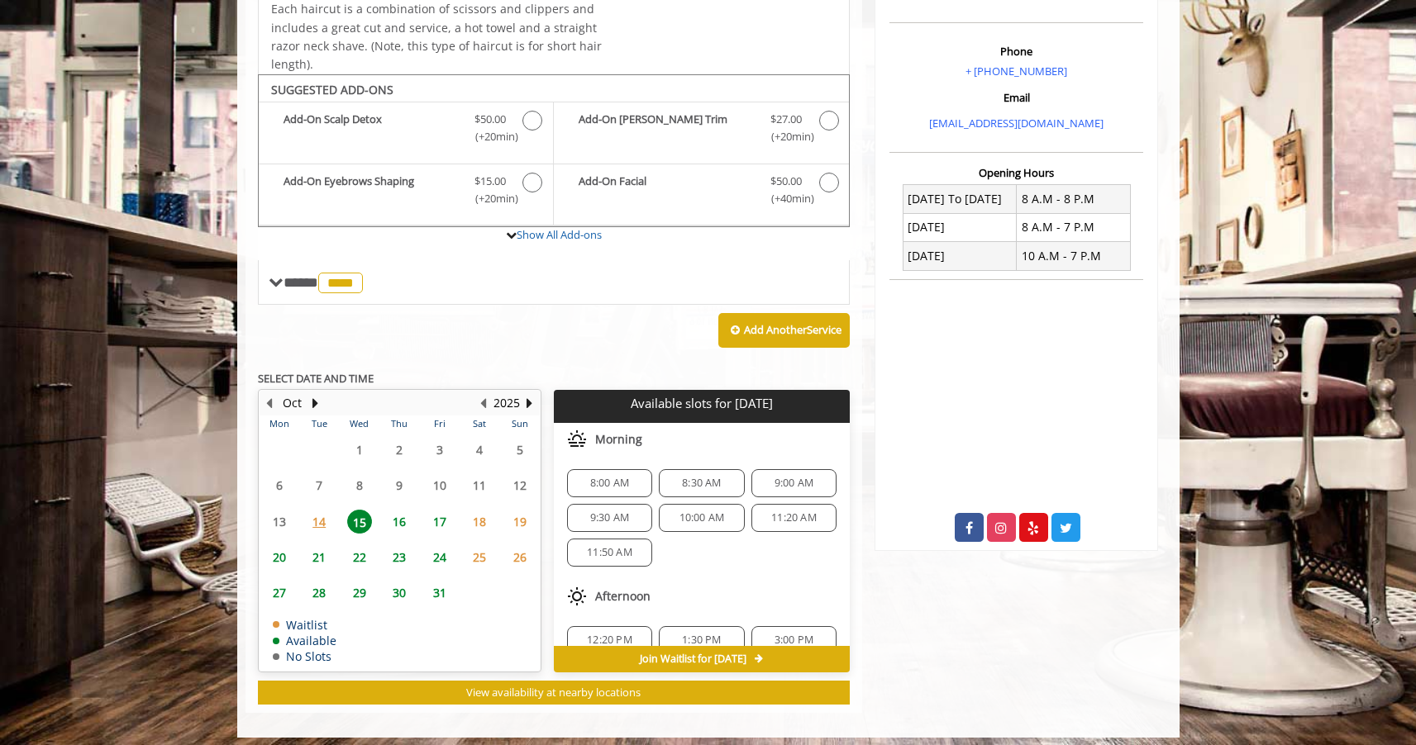
click at [798, 512] on span "11:20 AM" at bounding box center [793, 518] width 45 height 13
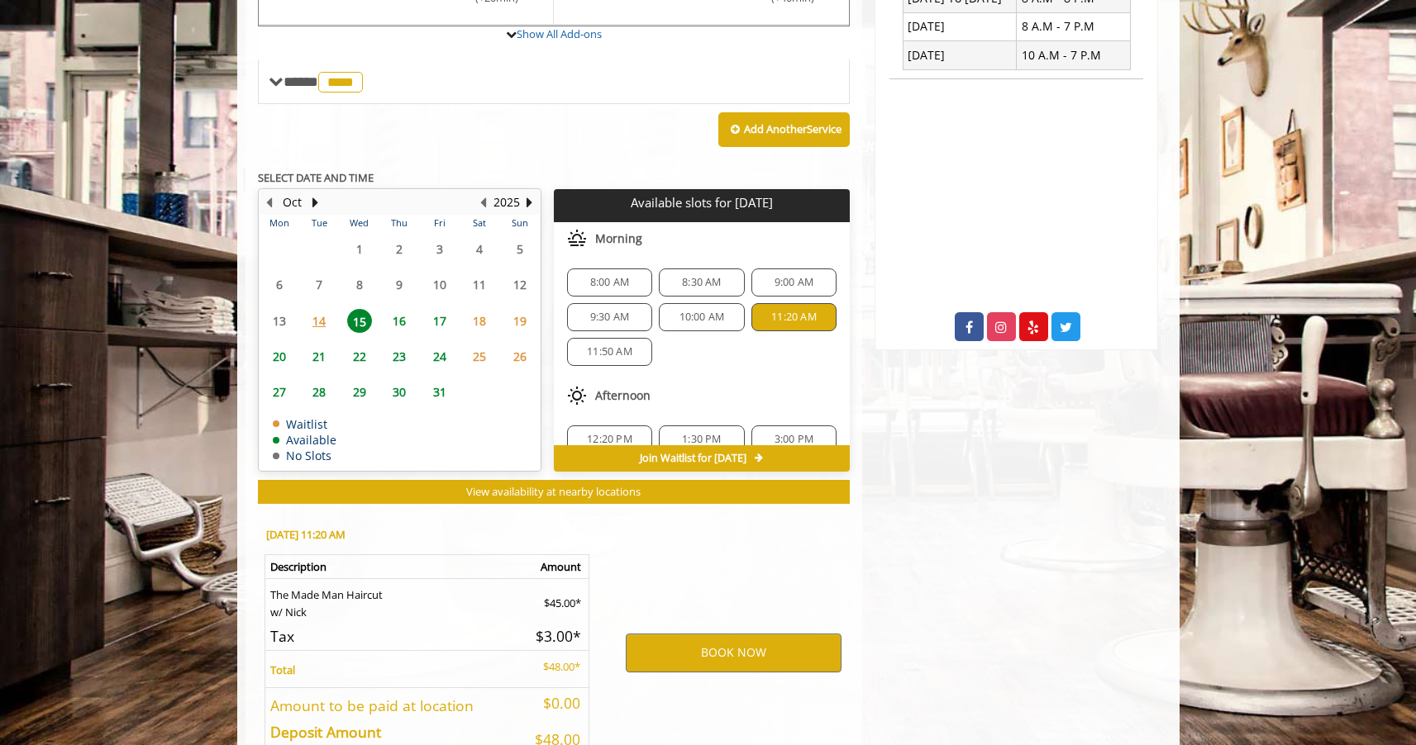
scroll to position [775, 0]
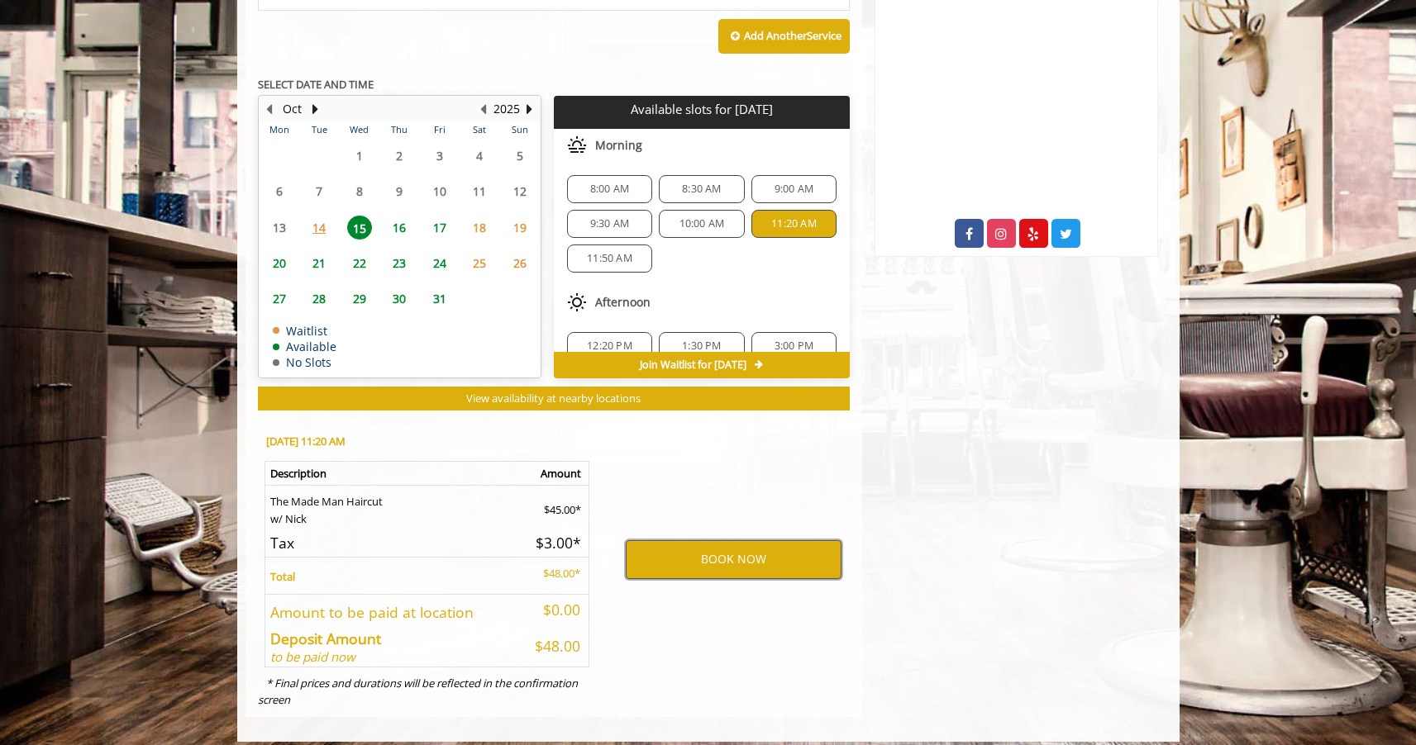
click at [812, 556] on button "BOOK NOW" at bounding box center [734, 559] width 216 height 38
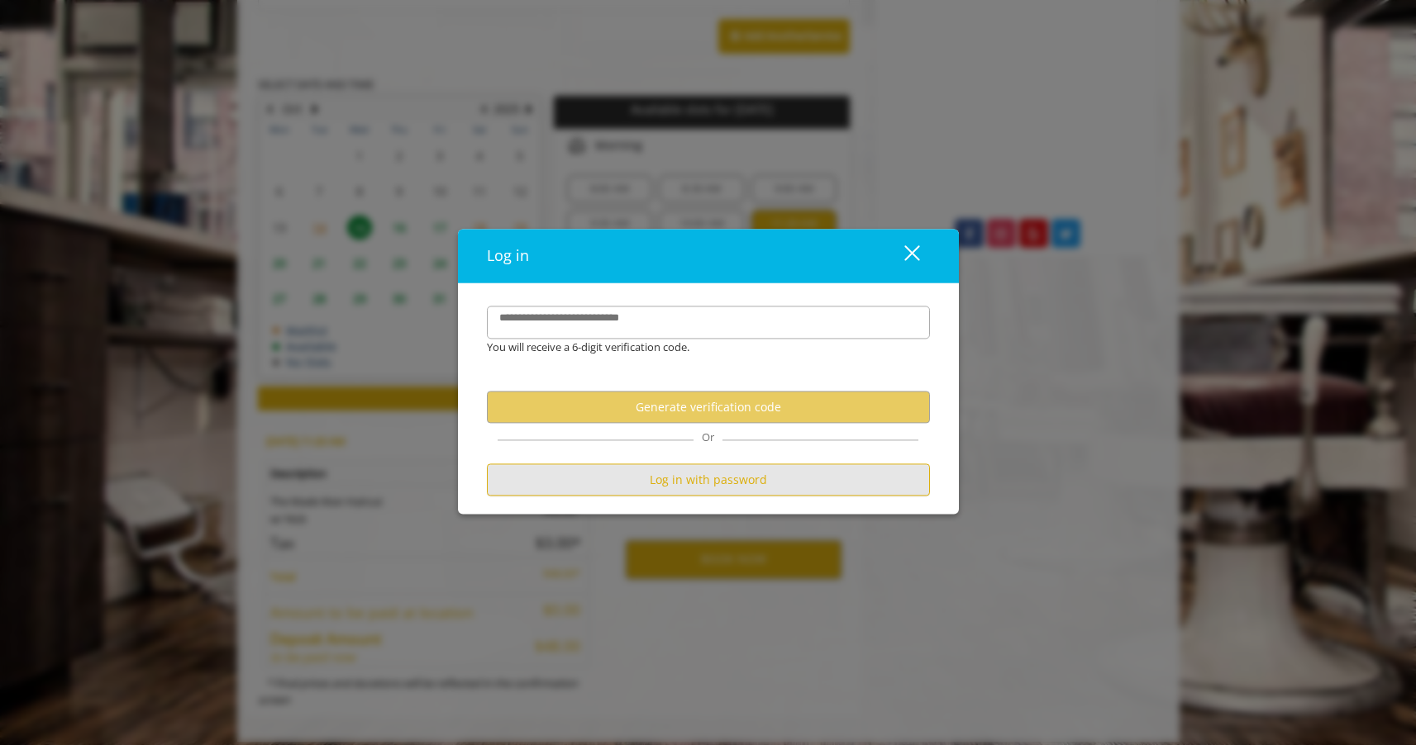
click at [770, 478] on button "Log in with password" at bounding box center [708, 480] width 443 height 32
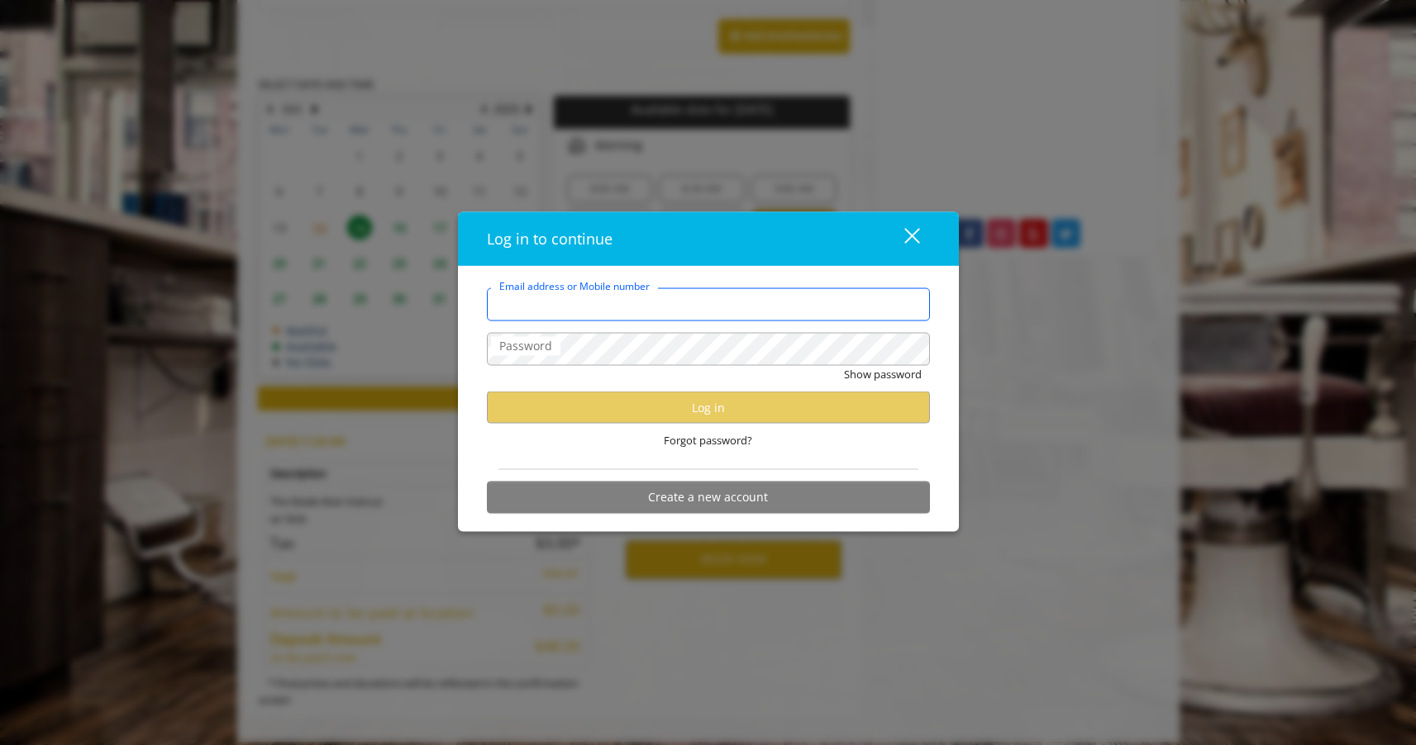
type input "**********"
click at [885, 331] on form "**********" at bounding box center [708, 405] width 443 height 234
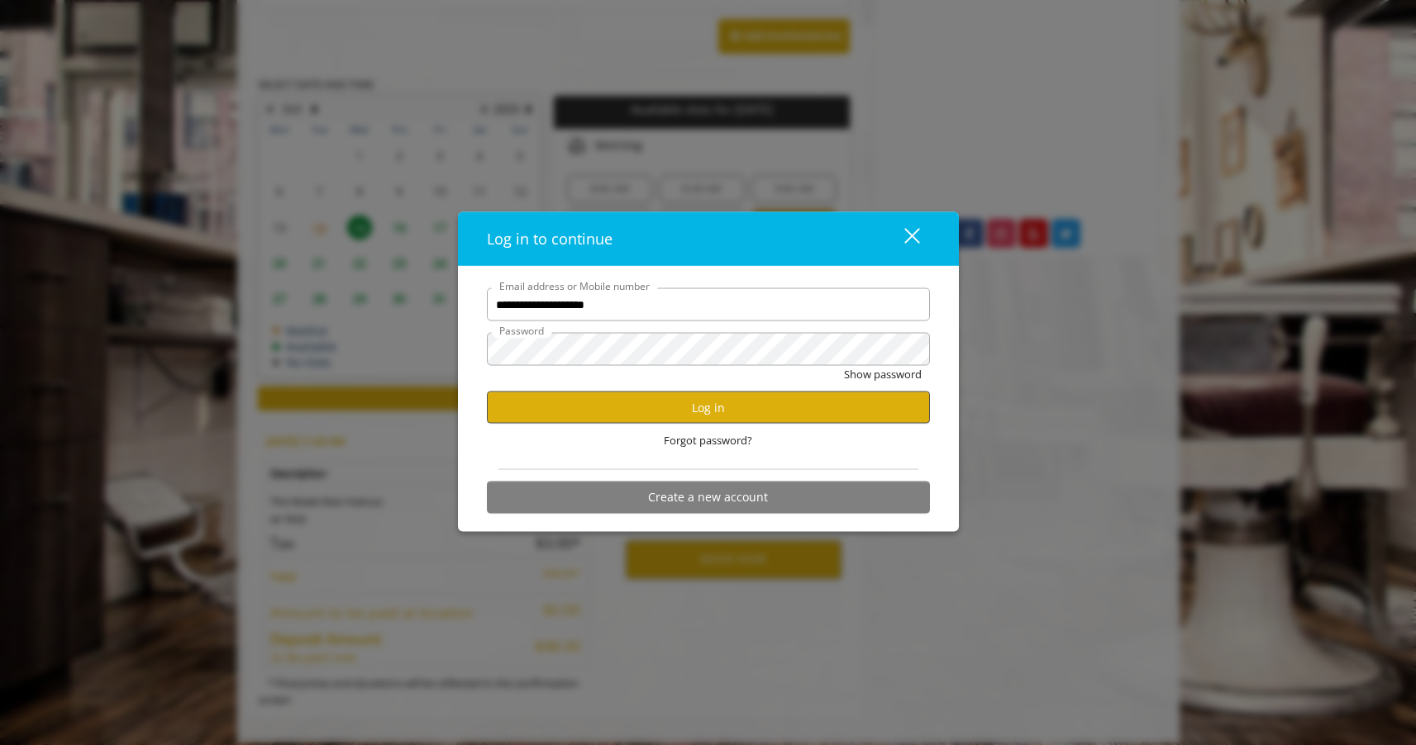
click at [712, 412] on button "Log in" at bounding box center [708, 408] width 443 height 32
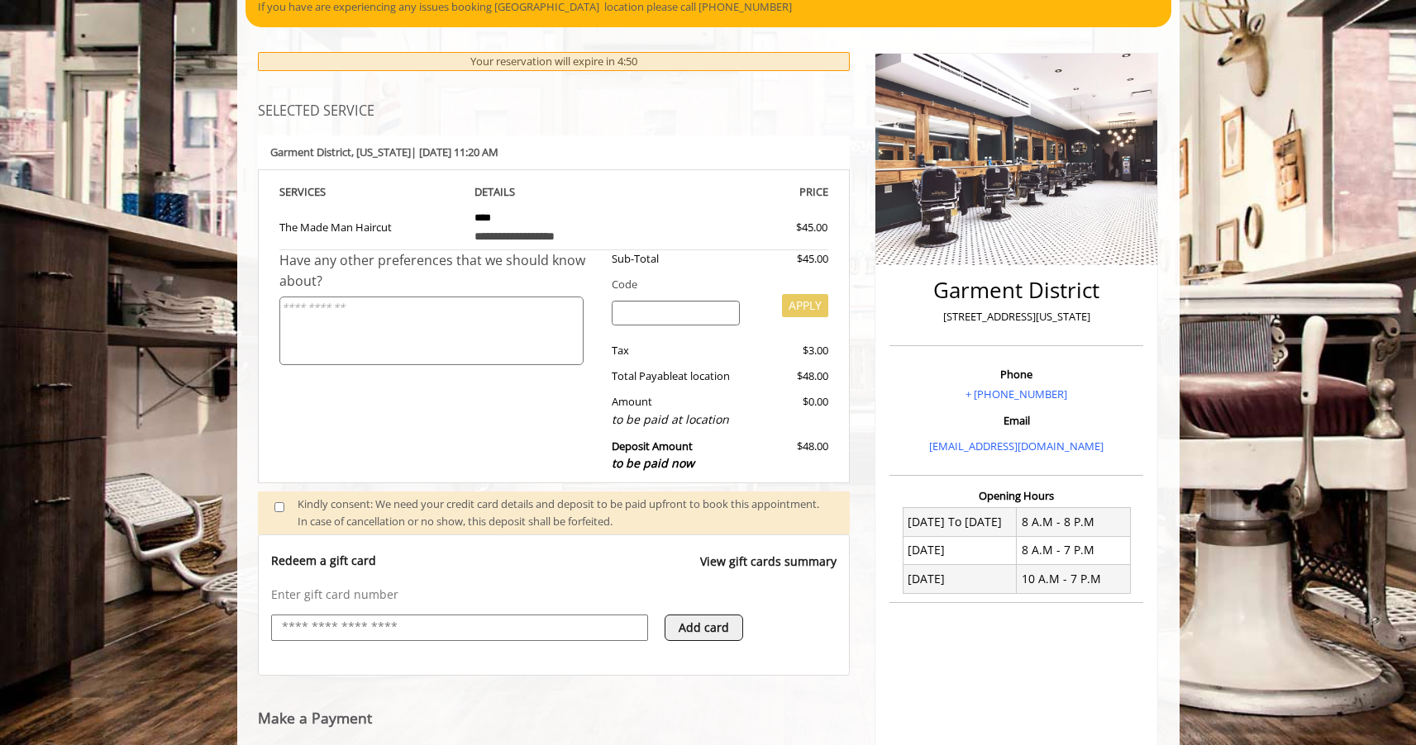
scroll to position [319, 0]
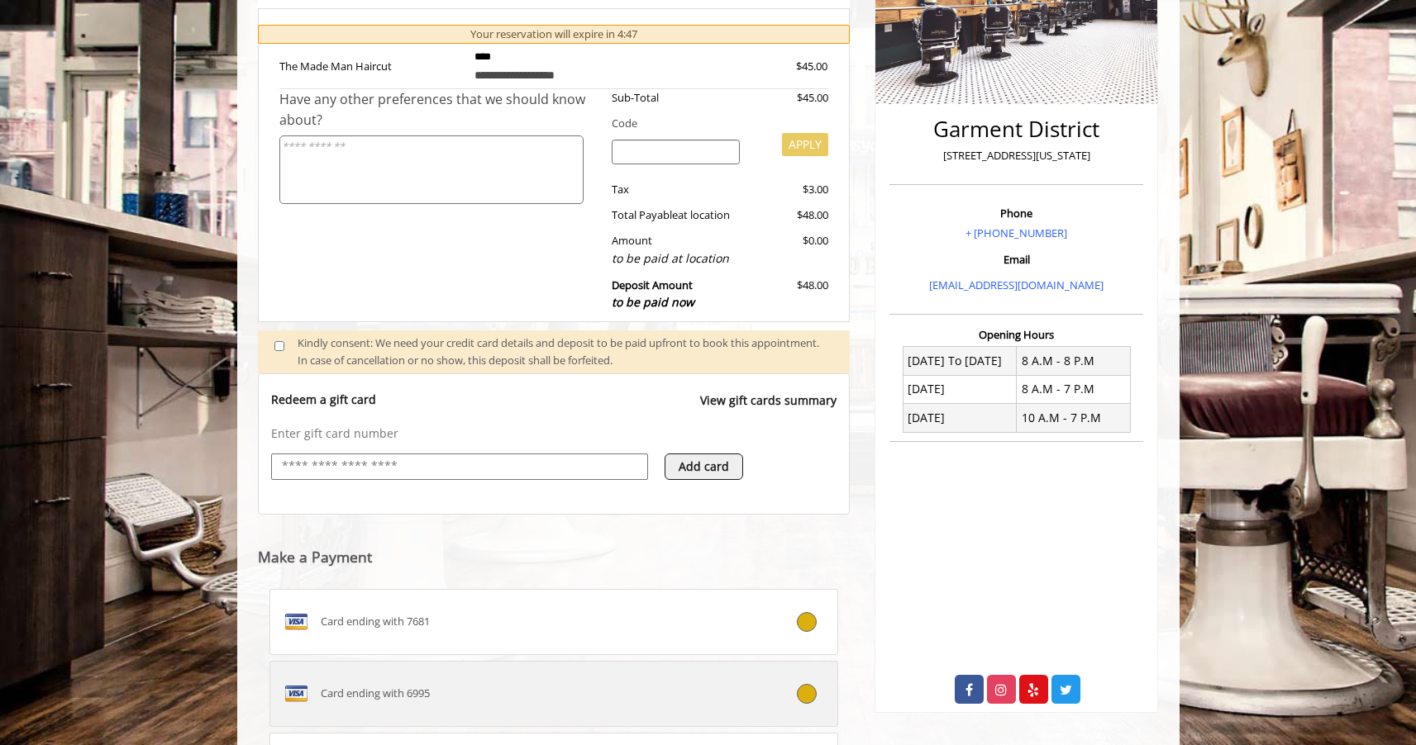
click at [812, 684] on icon at bounding box center [807, 694] width 20 height 20
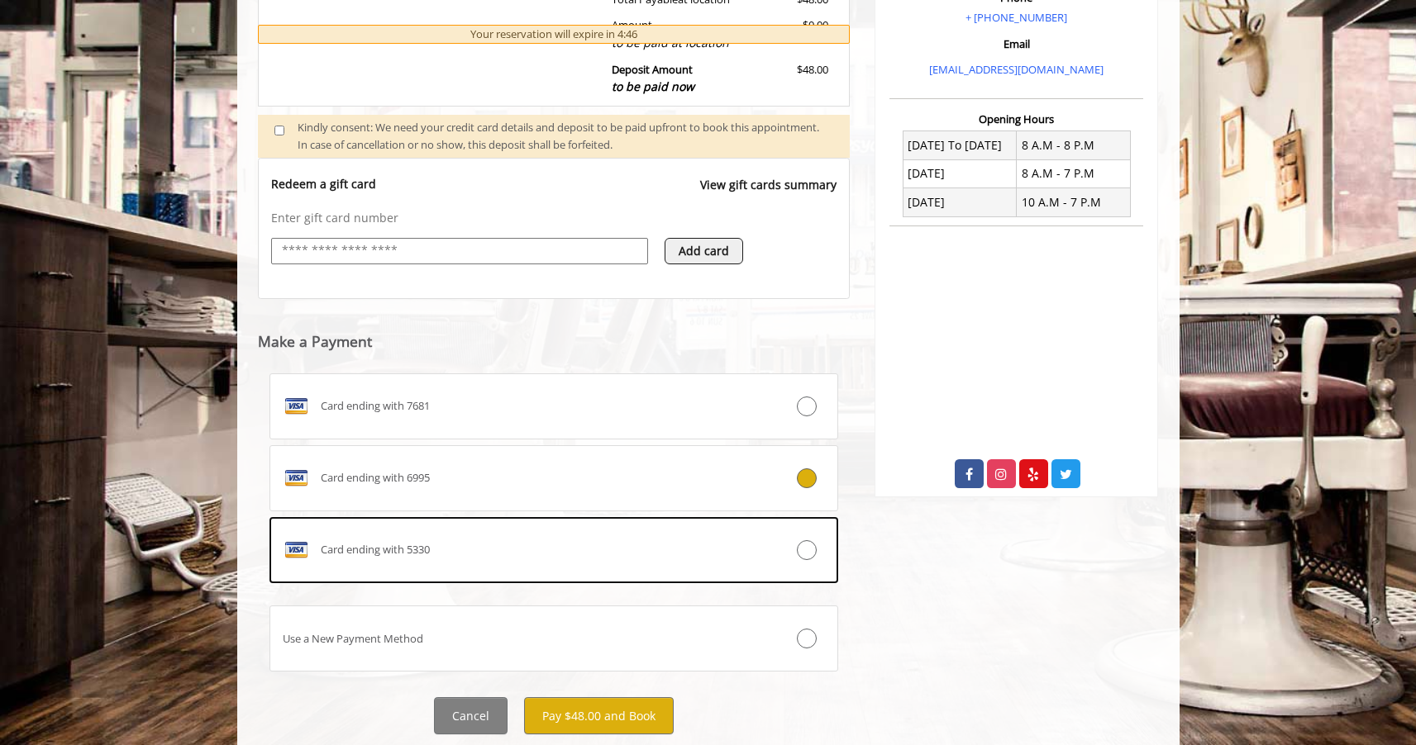
scroll to position [571, 0]
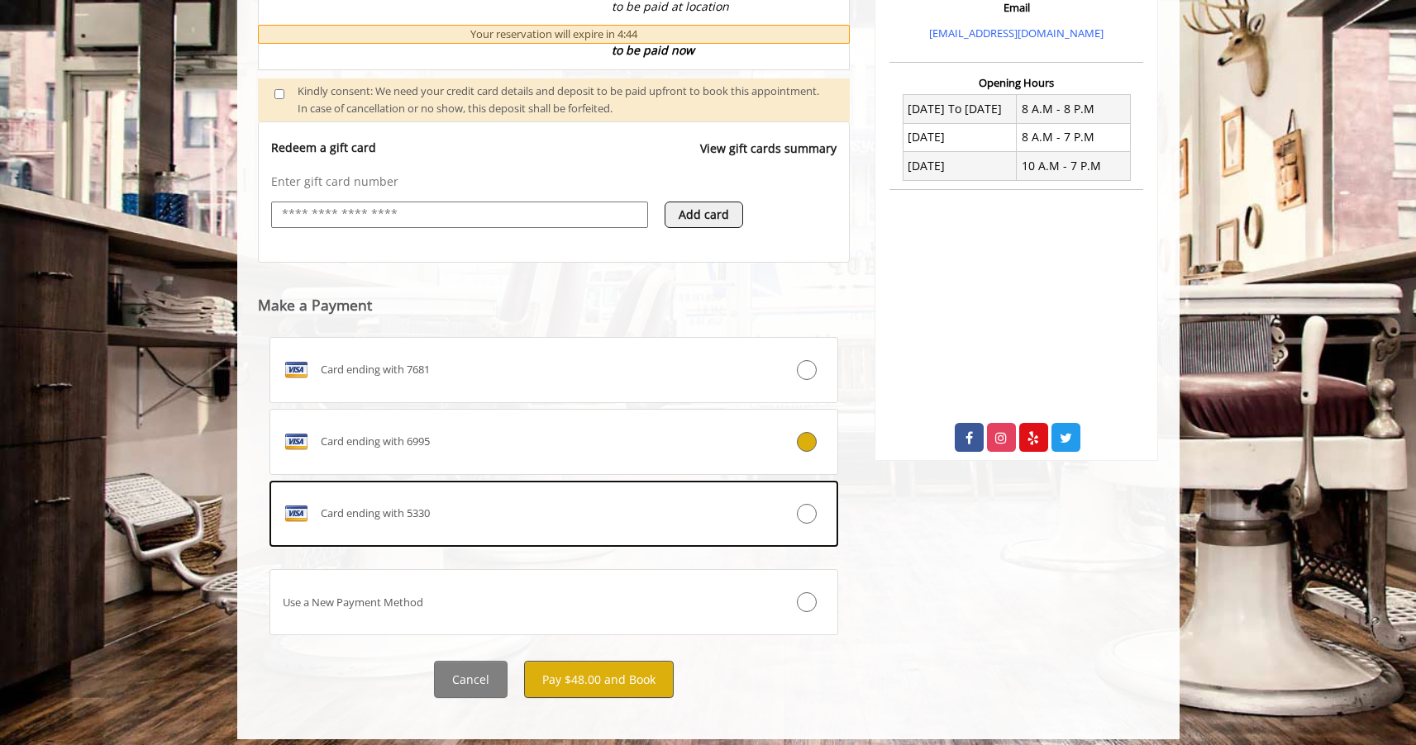
click at [633, 673] on button "Pay $48.00 and Book" at bounding box center [599, 679] width 150 height 37
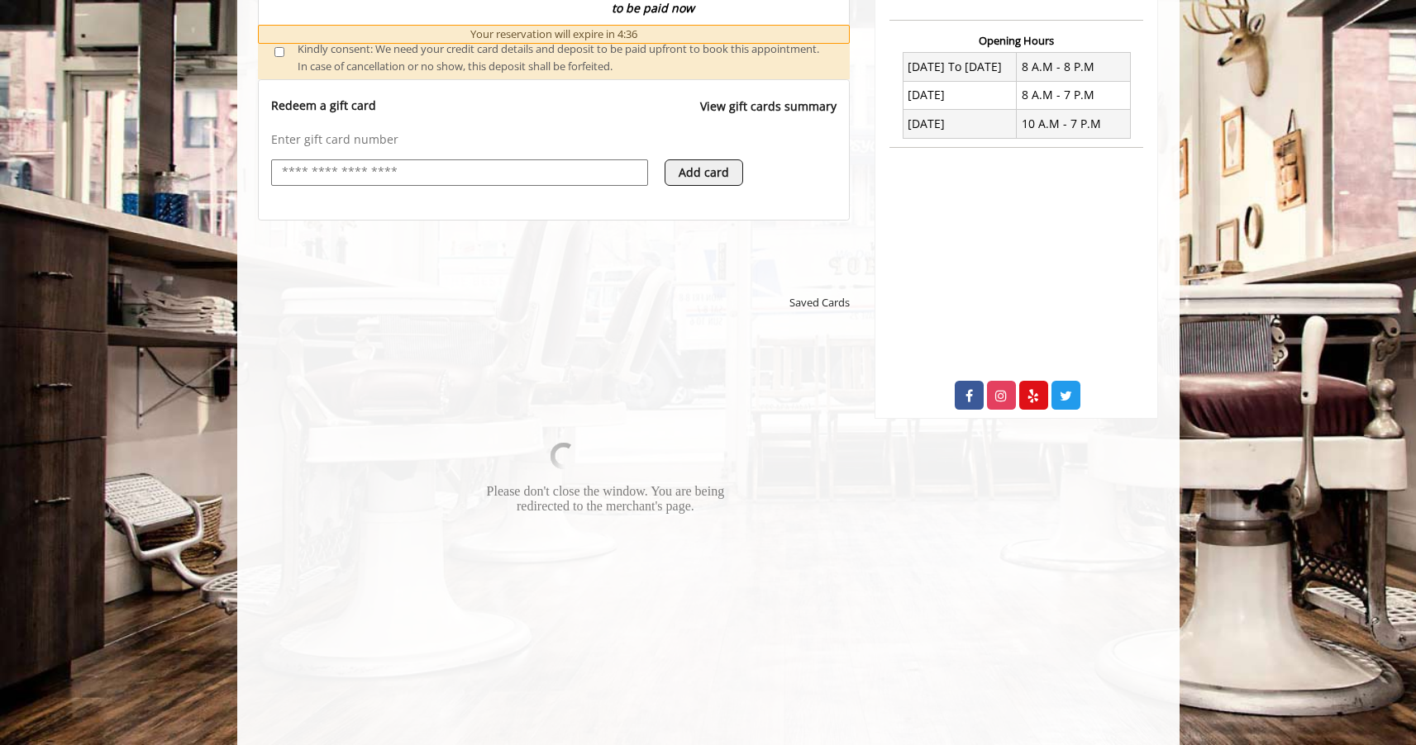
scroll to position [680, 0]
